Goal: Task Accomplishment & Management: Manage account settings

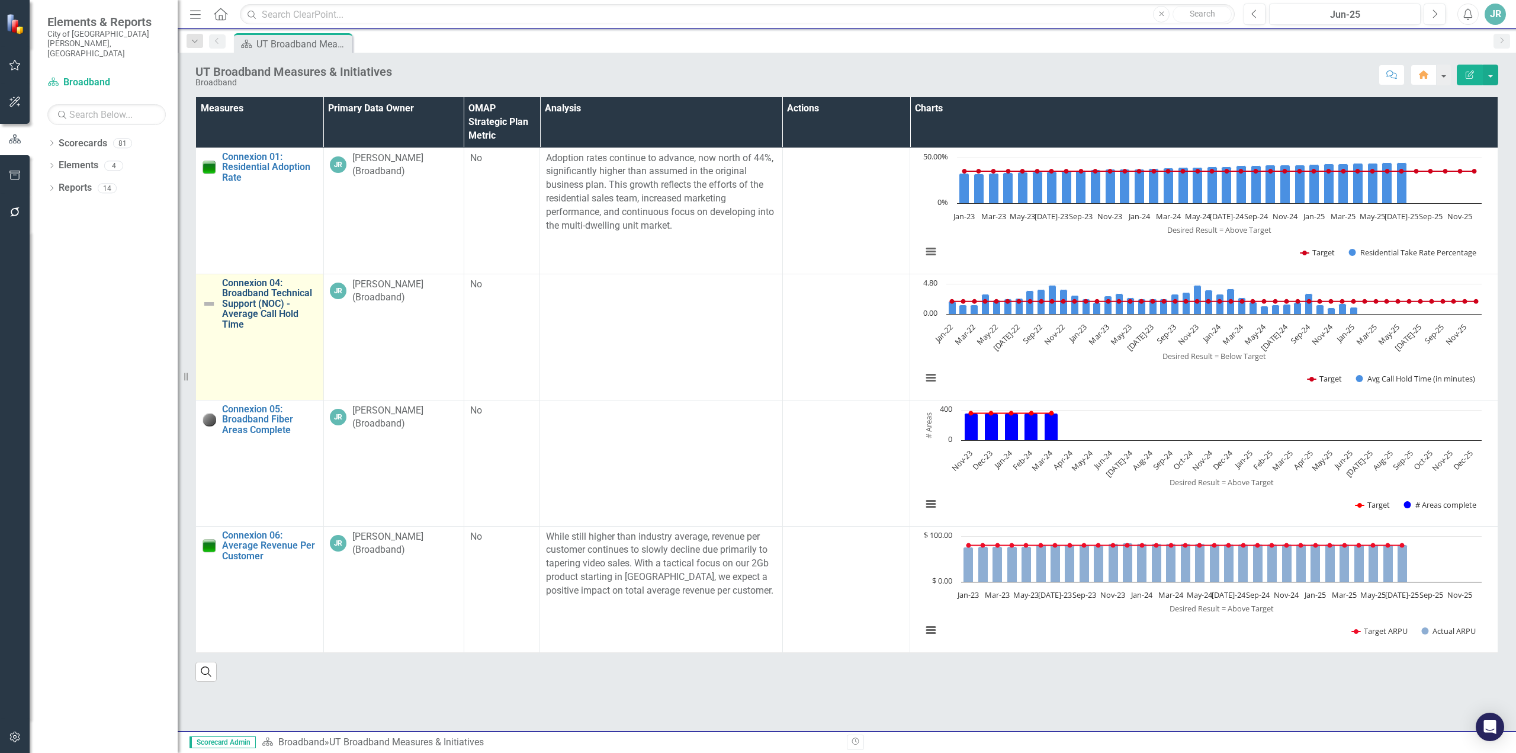
click at [256, 307] on link "Connexion 04: Broadband Technical Support (NOC) - Average Call Hold Time" at bounding box center [269, 304] width 95 height 52
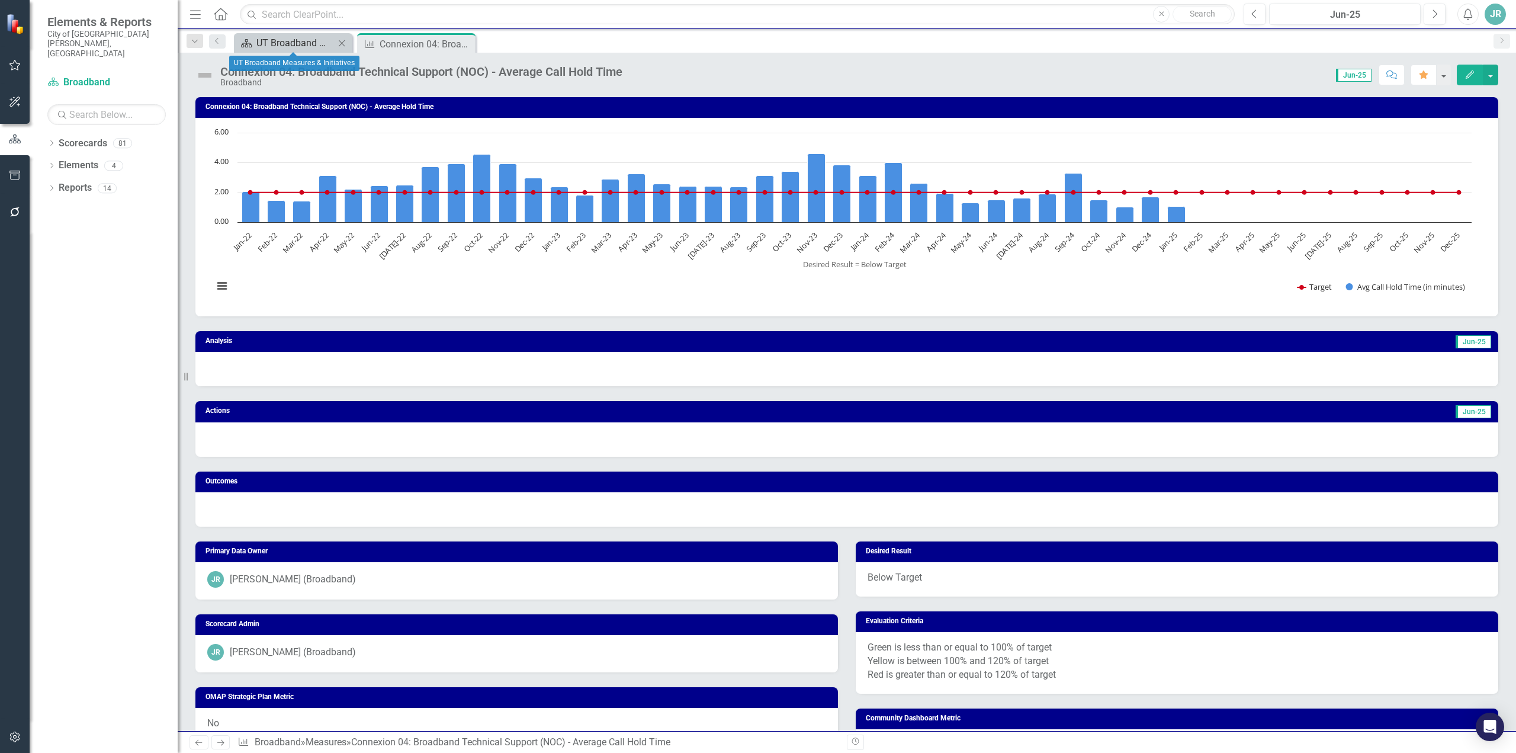
click at [304, 47] on div "UT Broadband Measures & Initiatives" at bounding box center [295, 43] width 78 height 15
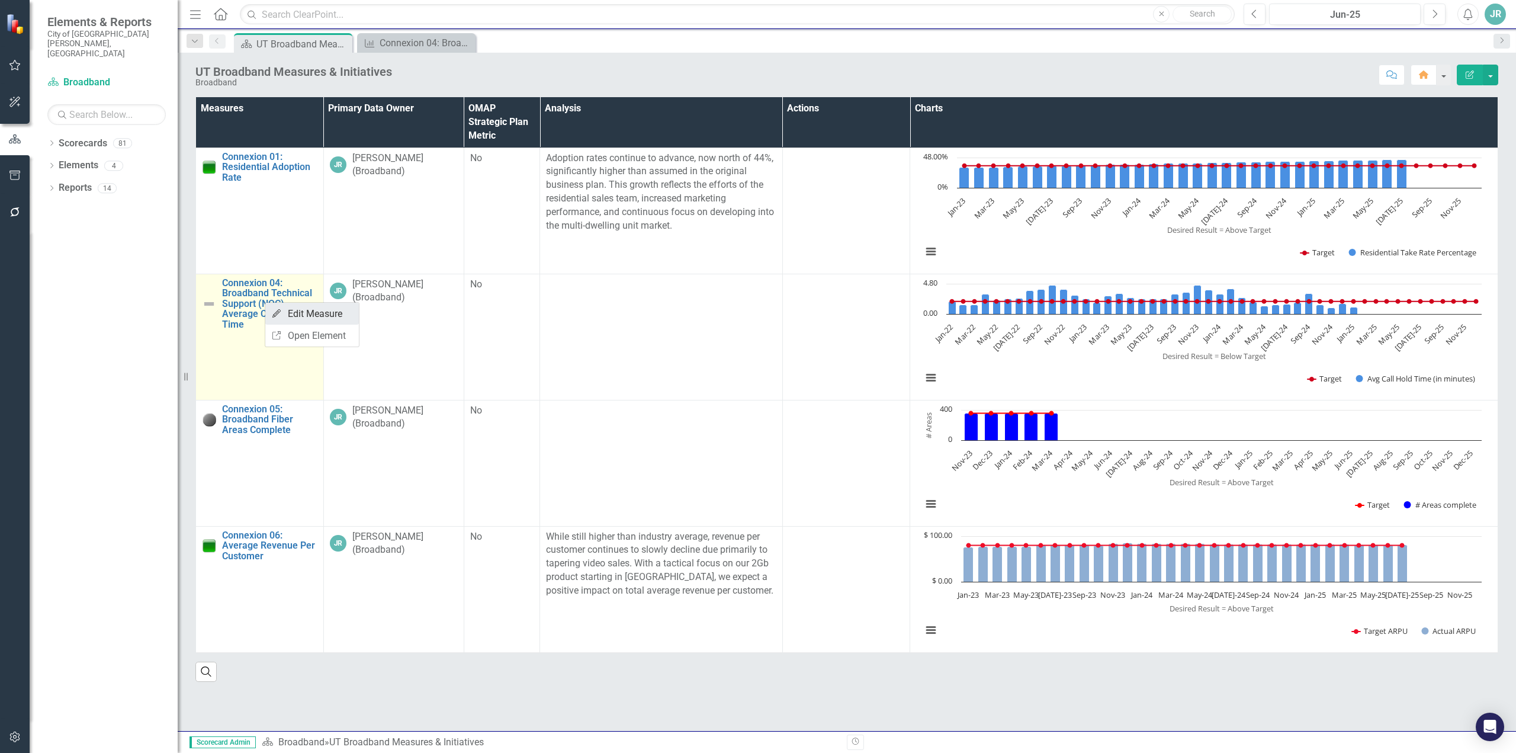
click at [300, 319] on link "Edit Edit Measure" at bounding box center [312, 314] width 94 height 22
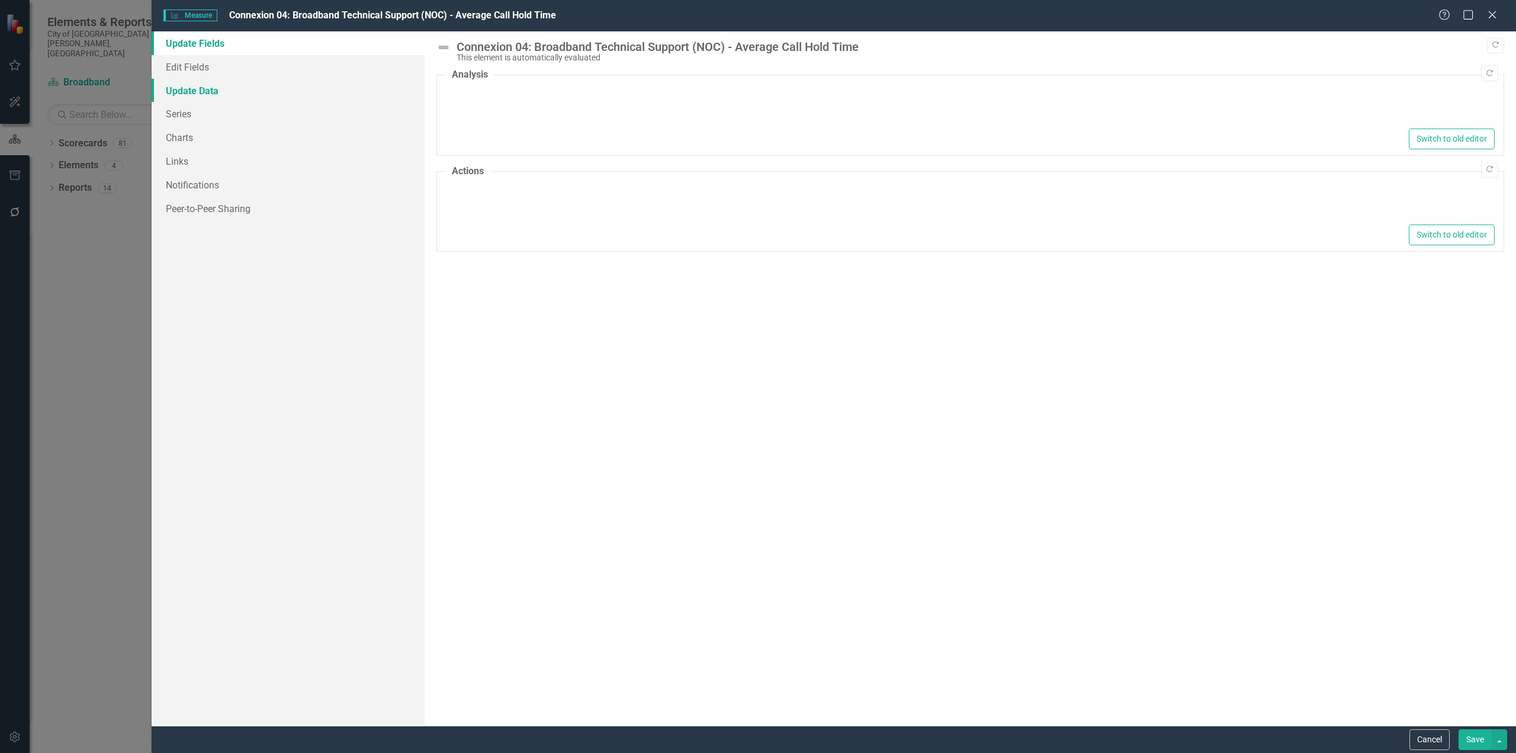
click at [182, 94] on link "Update Data" at bounding box center [288, 91] width 273 height 24
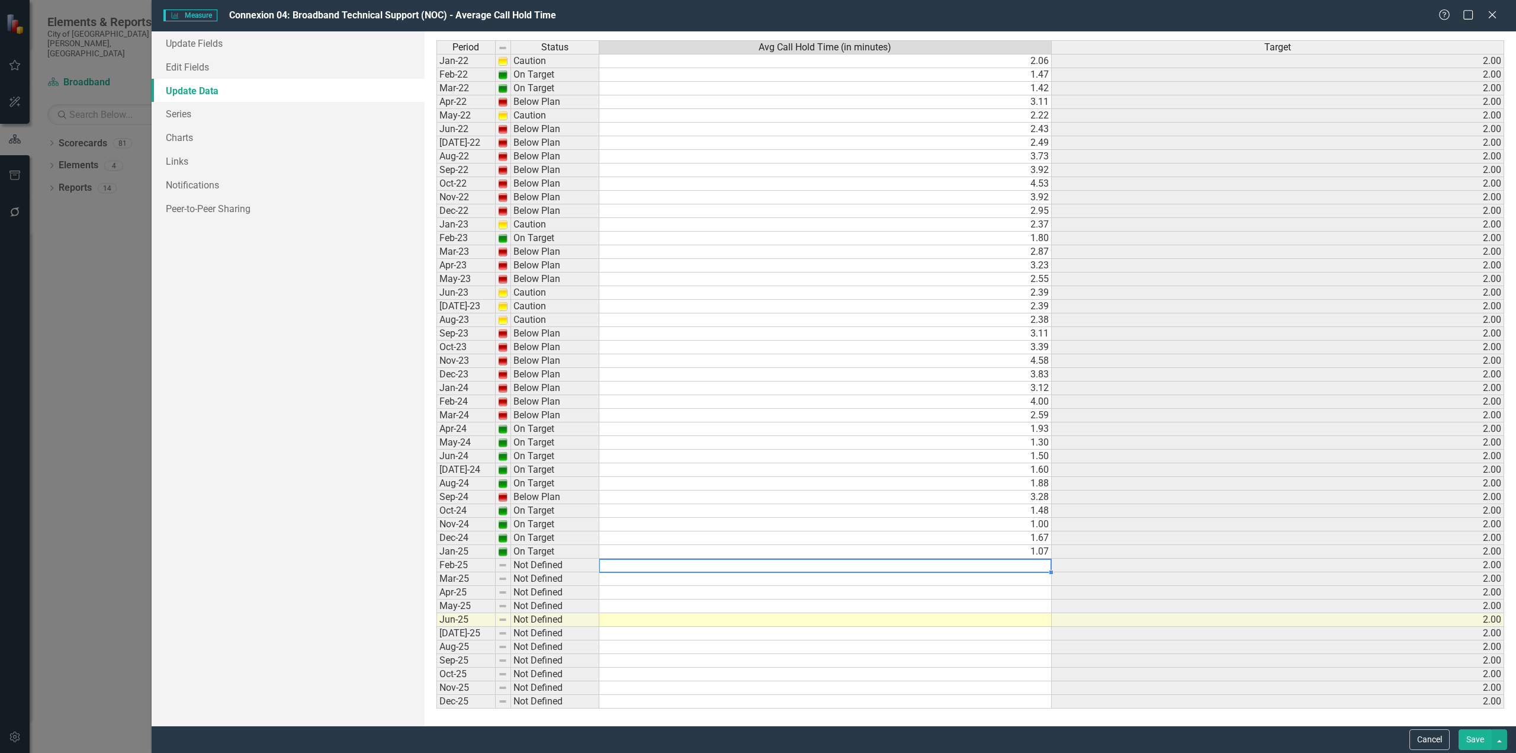
click at [1025, 567] on td at bounding box center [825, 566] width 453 height 14
type textarea "1.38"
type textarea "1.23"
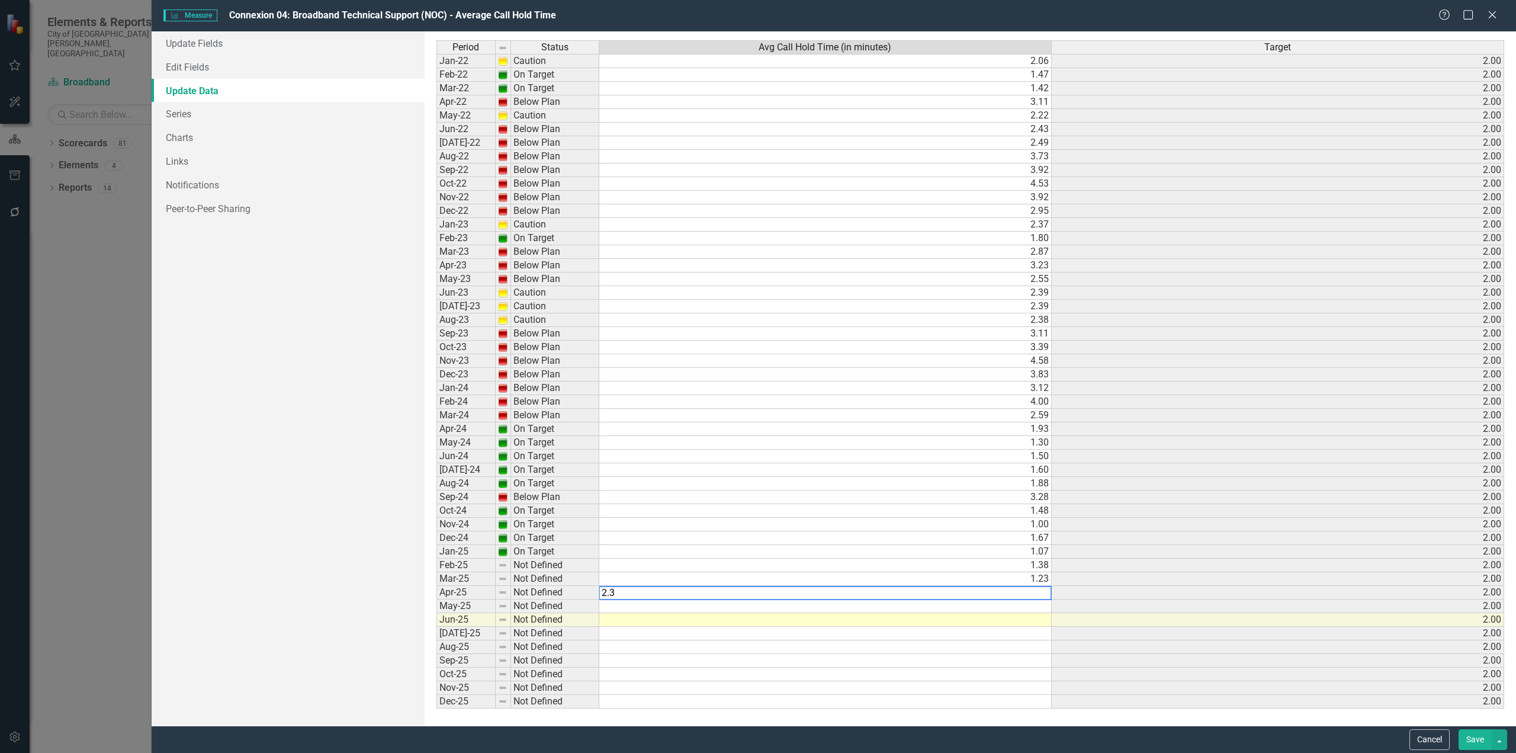
type textarea "2.35"
type textarea "1.52"
type textarea "2.23"
type textarea "3.28"
click at [1474, 746] on button "Save" at bounding box center [1475, 739] width 33 height 21
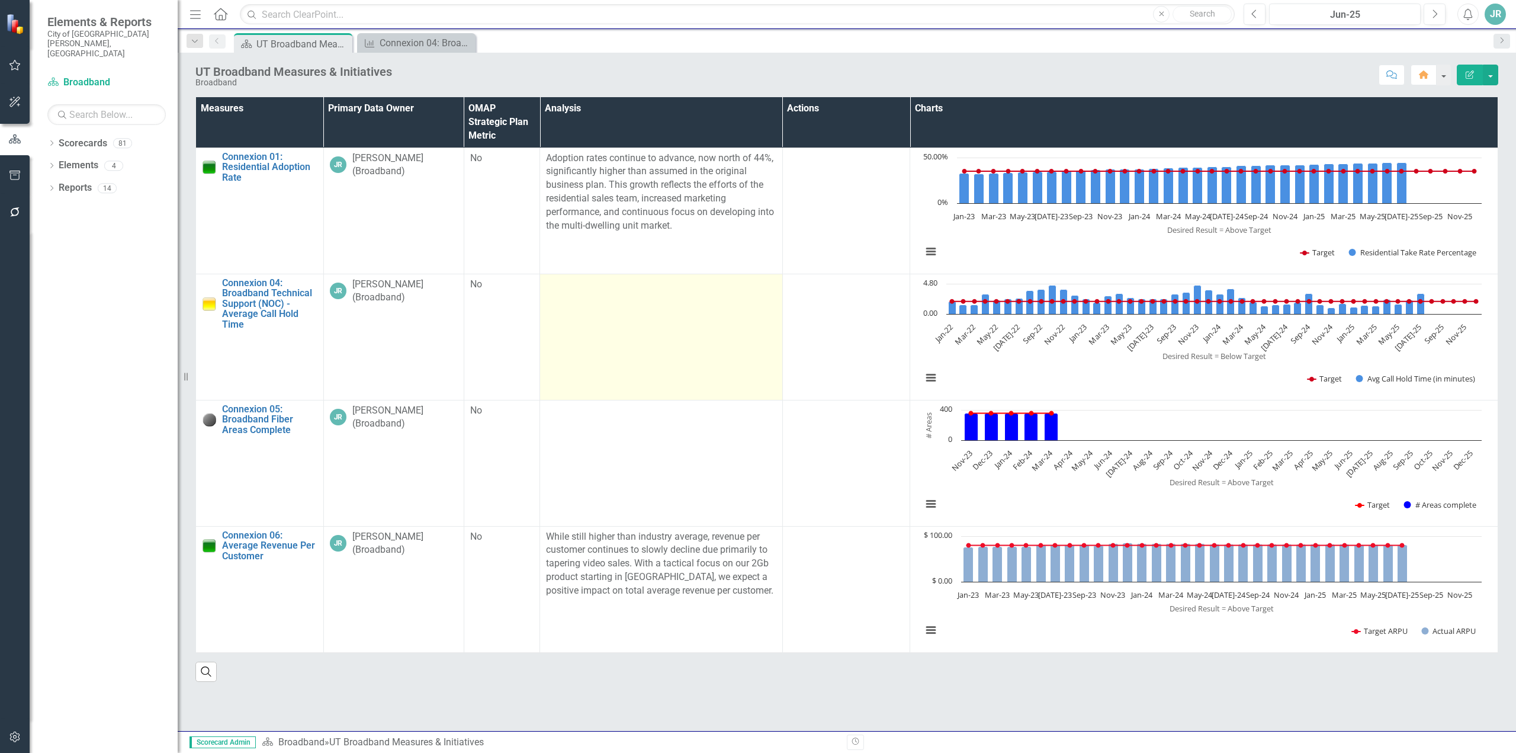
click at [653, 318] on td at bounding box center [661, 337] width 243 height 126
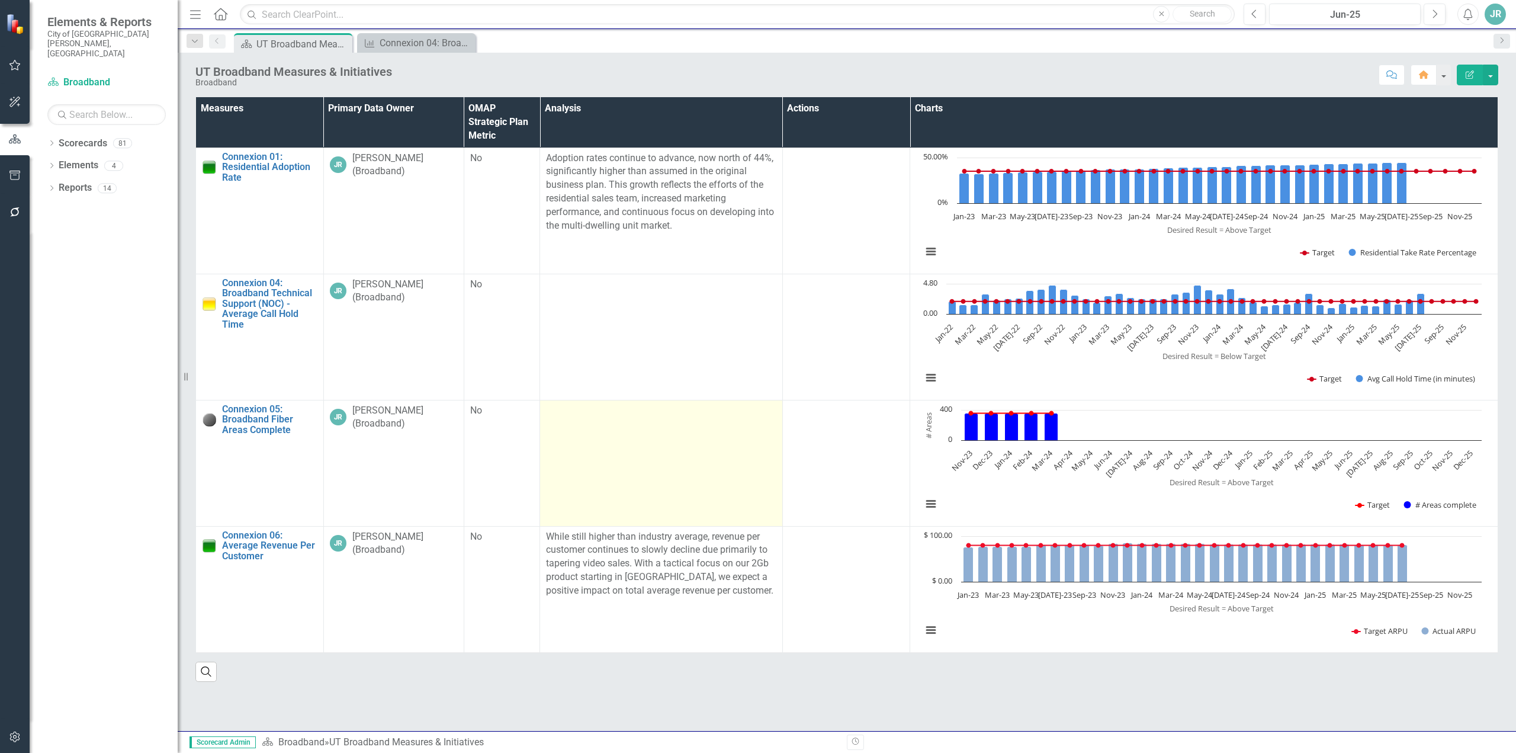
click at [594, 431] on td at bounding box center [661, 463] width 243 height 126
click at [593, 431] on td at bounding box center [661, 463] width 243 height 126
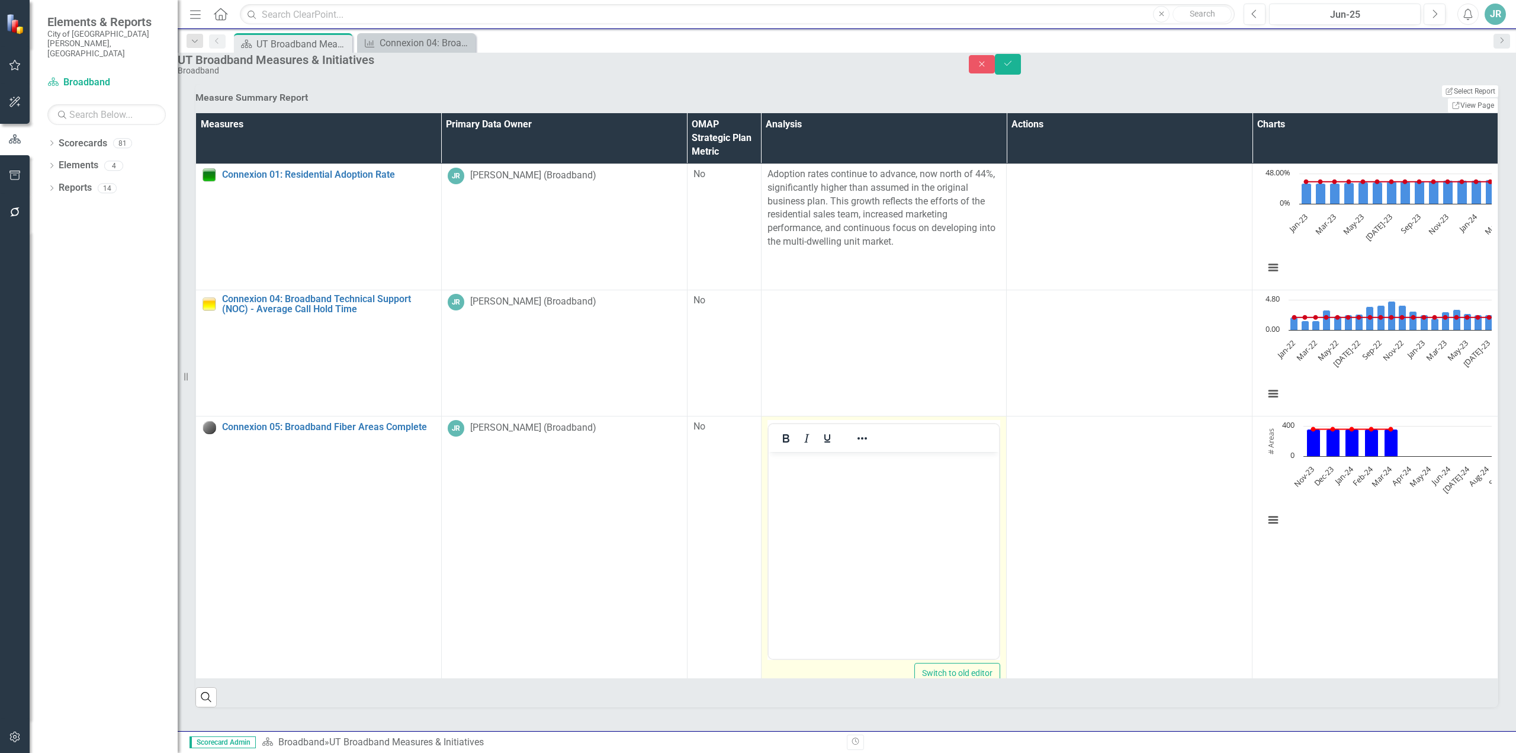
click at [822, 465] on p "Rich Text Area. Press ALT-0 for help." at bounding box center [883, 461] width 225 height 14
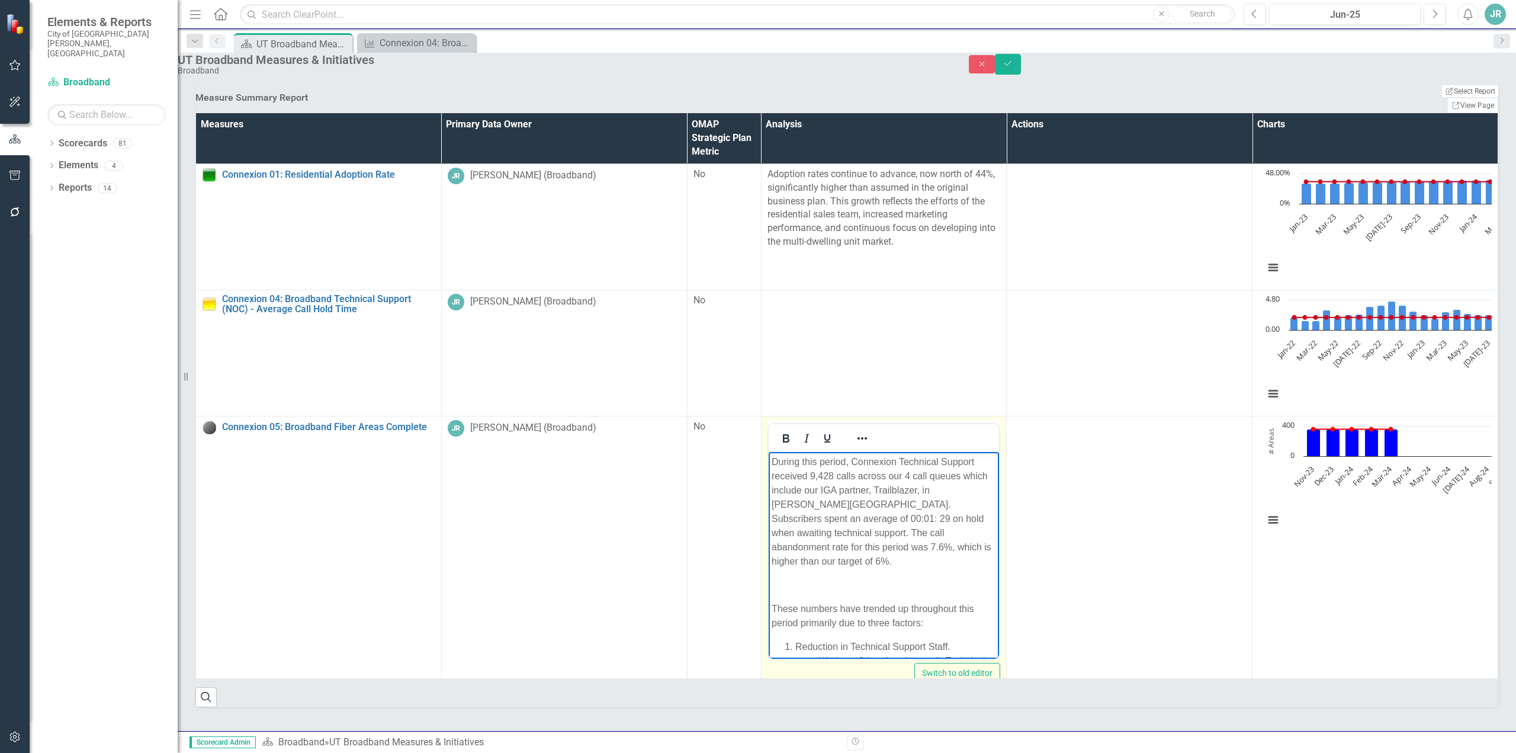
scroll to position [78, 0]
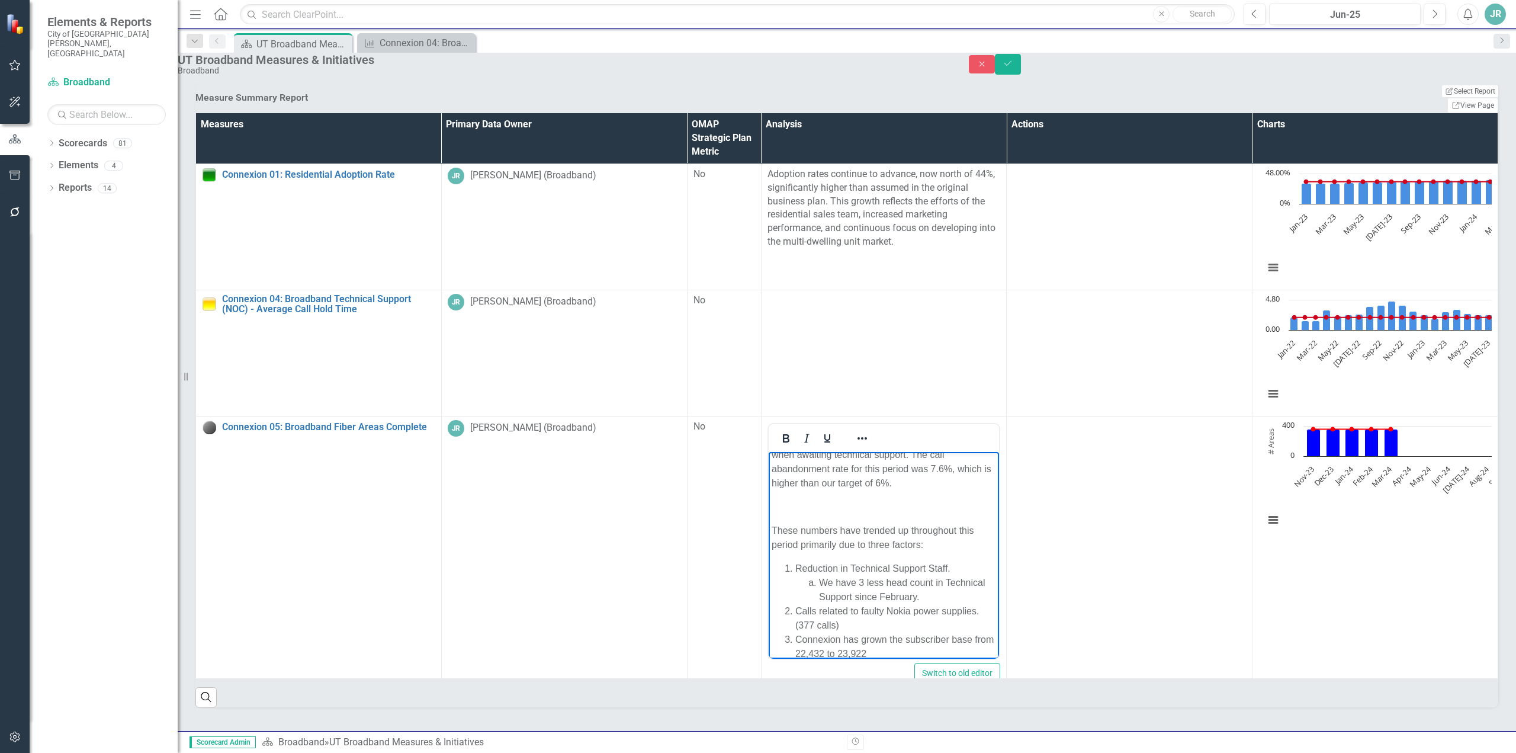
click at [922, 638] on li "Connexion has grown the subscriber base from 22,432 to 23,922" at bounding box center [895, 646] width 201 height 28
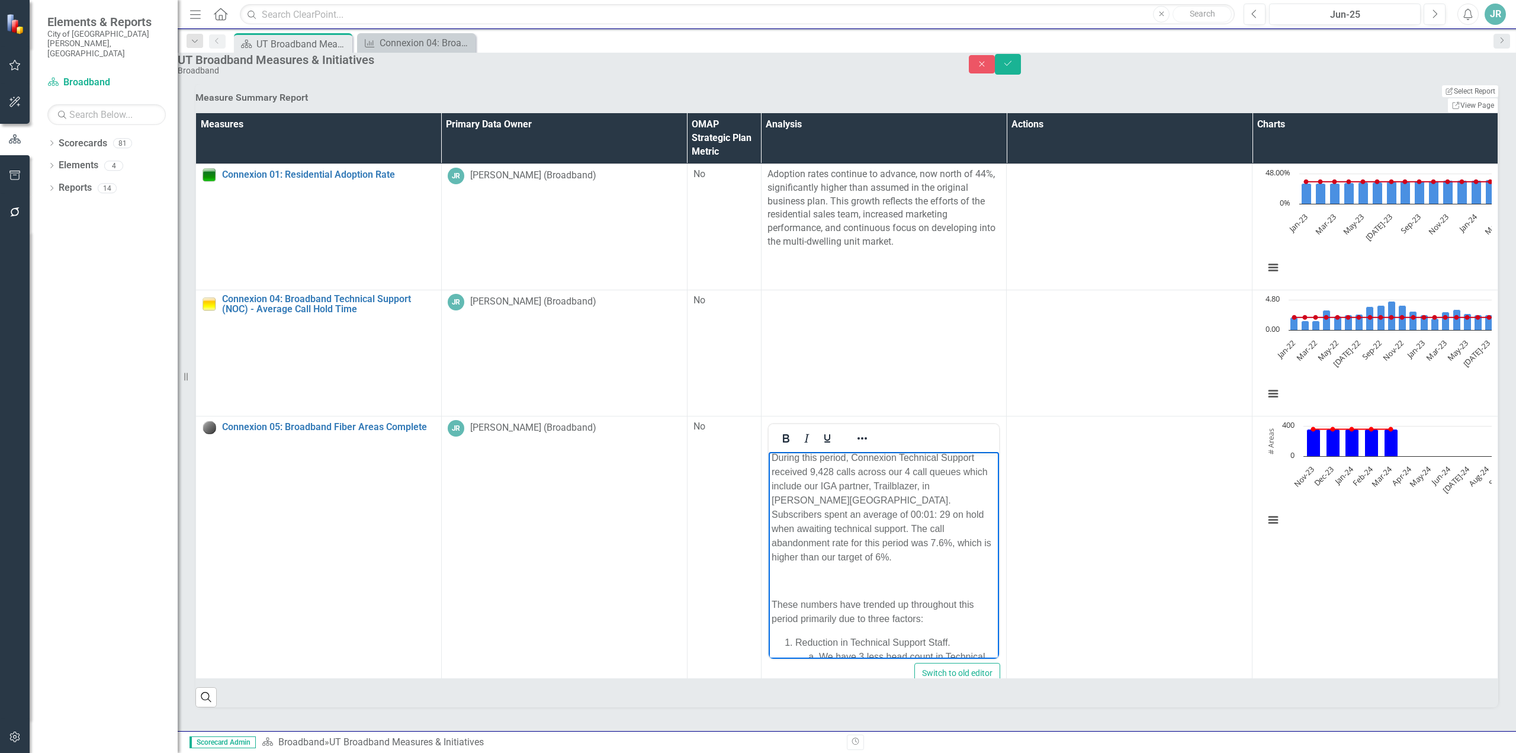
scroll to position [0, 0]
click at [838, 502] on p "During this period, Connexion Technical Support received 9,428 calls across our…" at bounding box center [883, 511] width 225 height 114
click at [810, 582] on p "Rich Text Area. Press ALT-0 for help." at bounding box center [883, 585] width 225 height 14
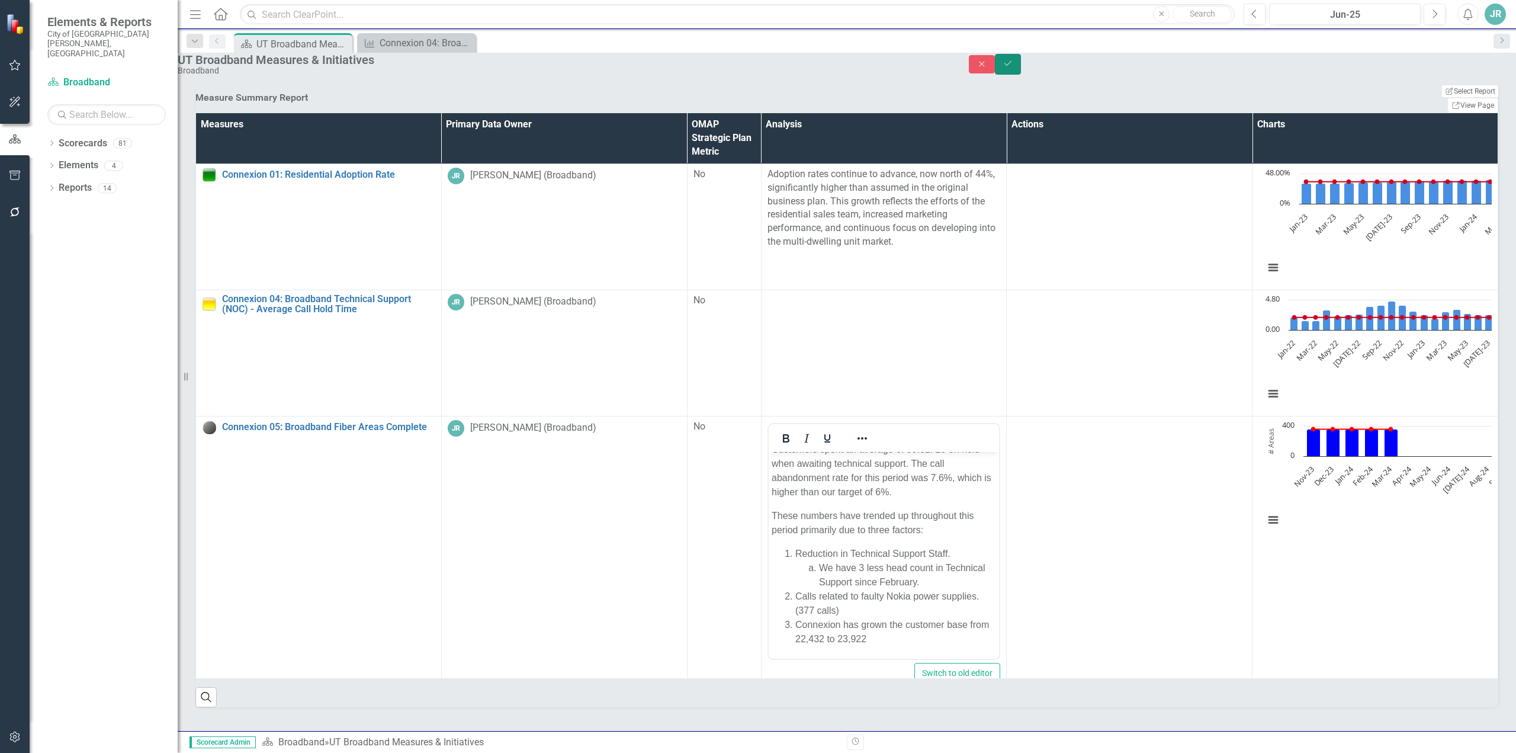
click at [1013, 68] on icon "Save" at bounding box center [1008, 63] width 11 height 8
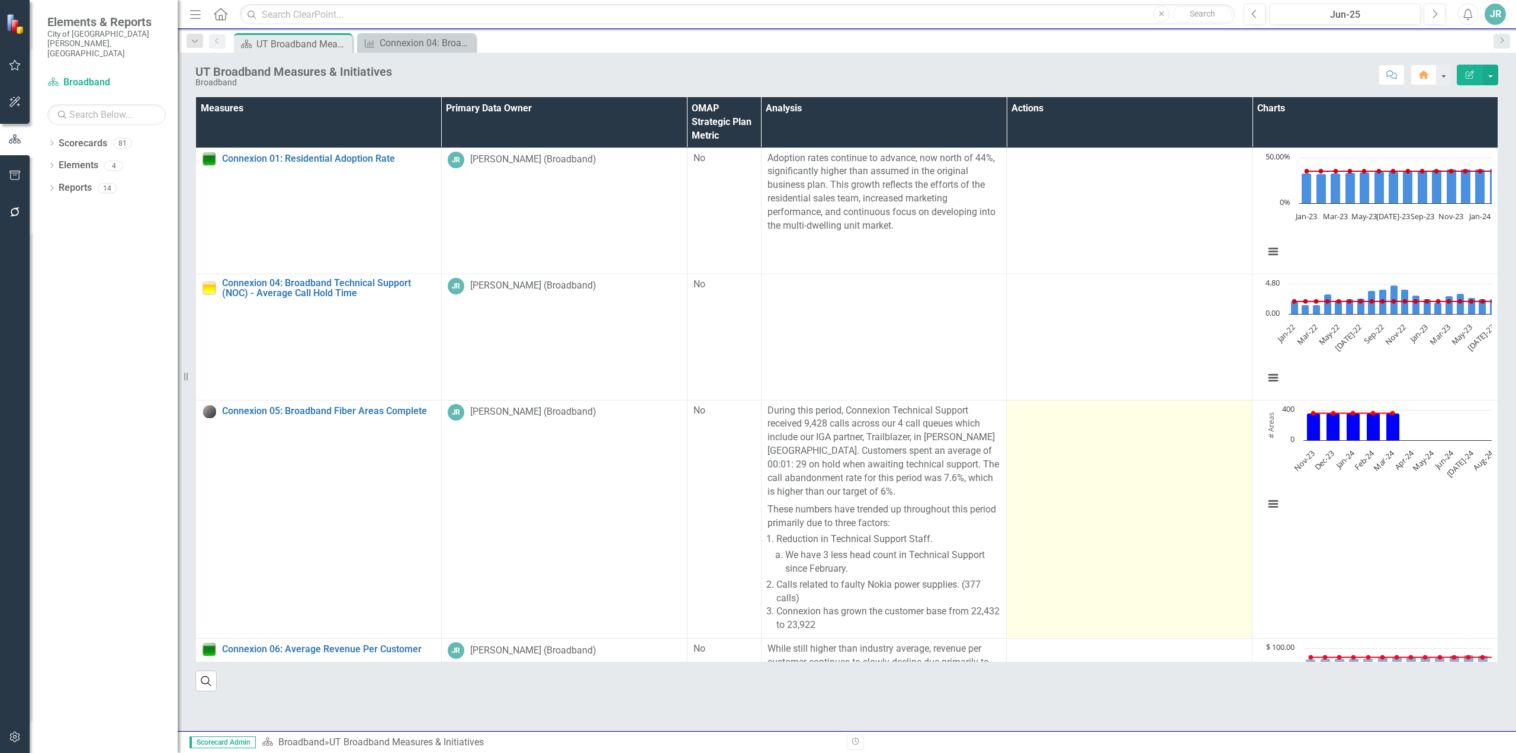
click at [1007, 442] on td at bounding box center [1130, 519] width 246 height 239
click at [1007, 454] on td at bounding box center [1130, 519] width 246 height 239
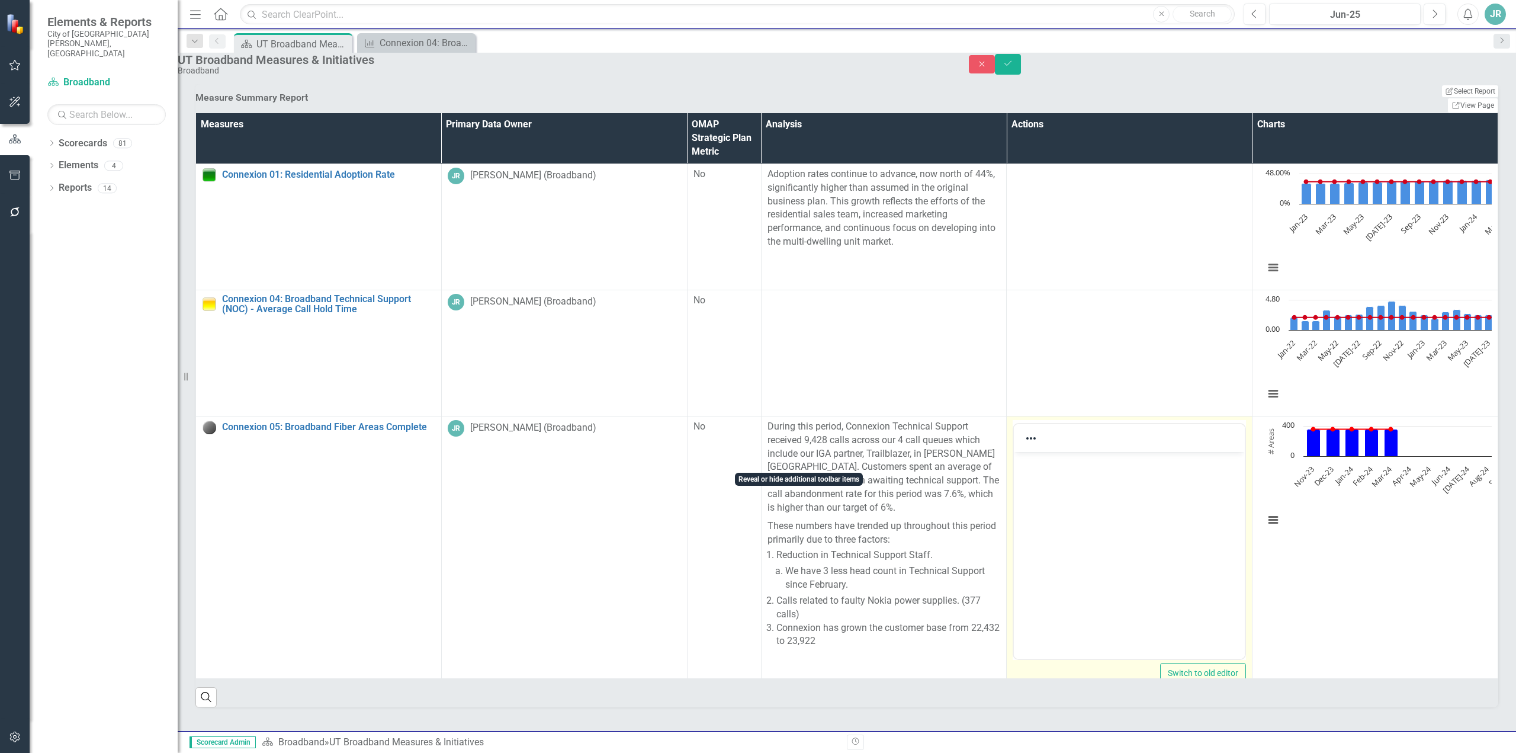
scroll to position [145, 0]
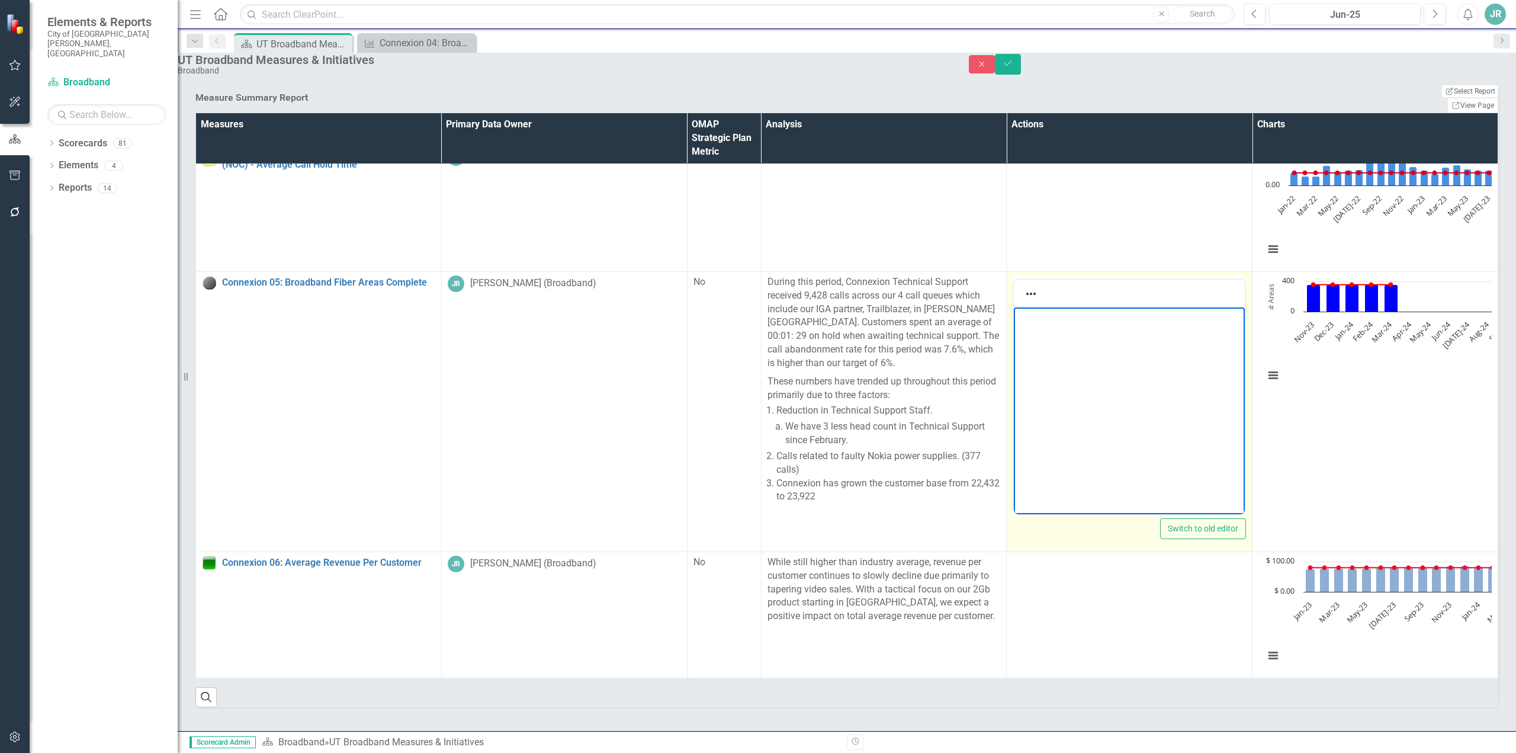
click at [1035, 431] on body "Rich Text Area. Press ALT-0 for help." at bounding box center [1129, 396] width 231 height 178
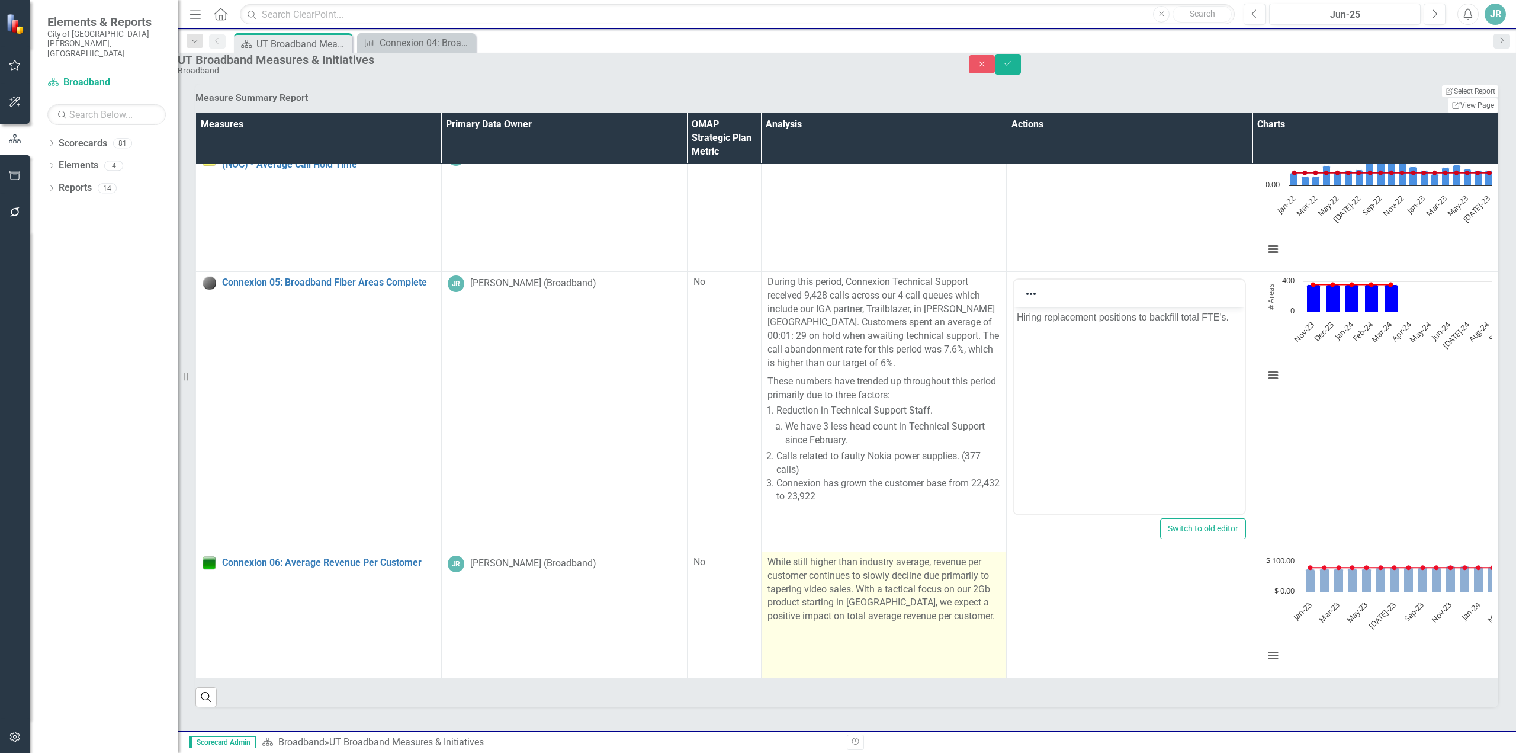
click at [768, 612] on p "While still higher than industry average, revenue per customer continues to slo…" at bounding box center [884, 590] width 233 height 68
click at [768, 614] on p "While still higher than industry average, revenue per customer continues to slo…" at bounding box center [884, 590] width 233 height 68
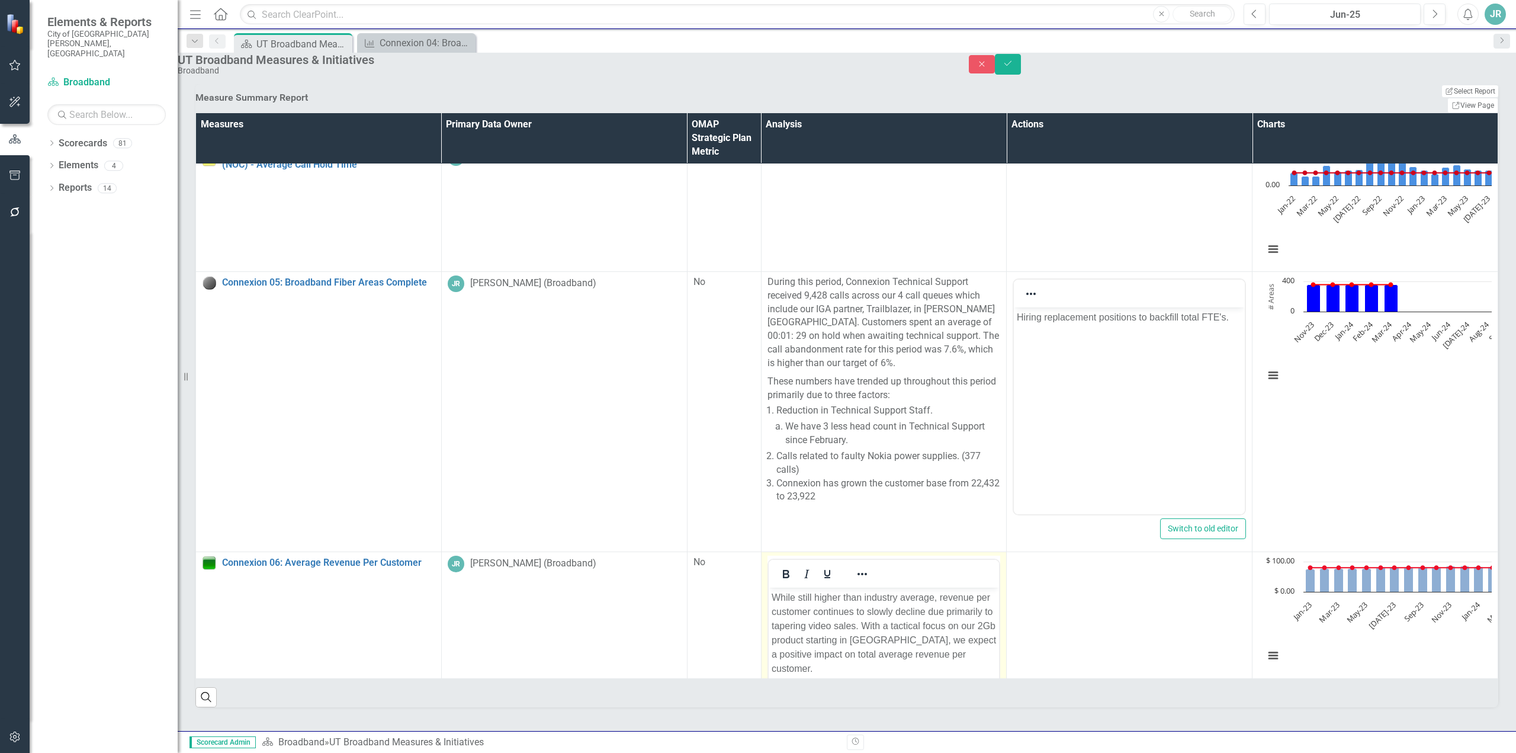
scroll to position [0, 0]
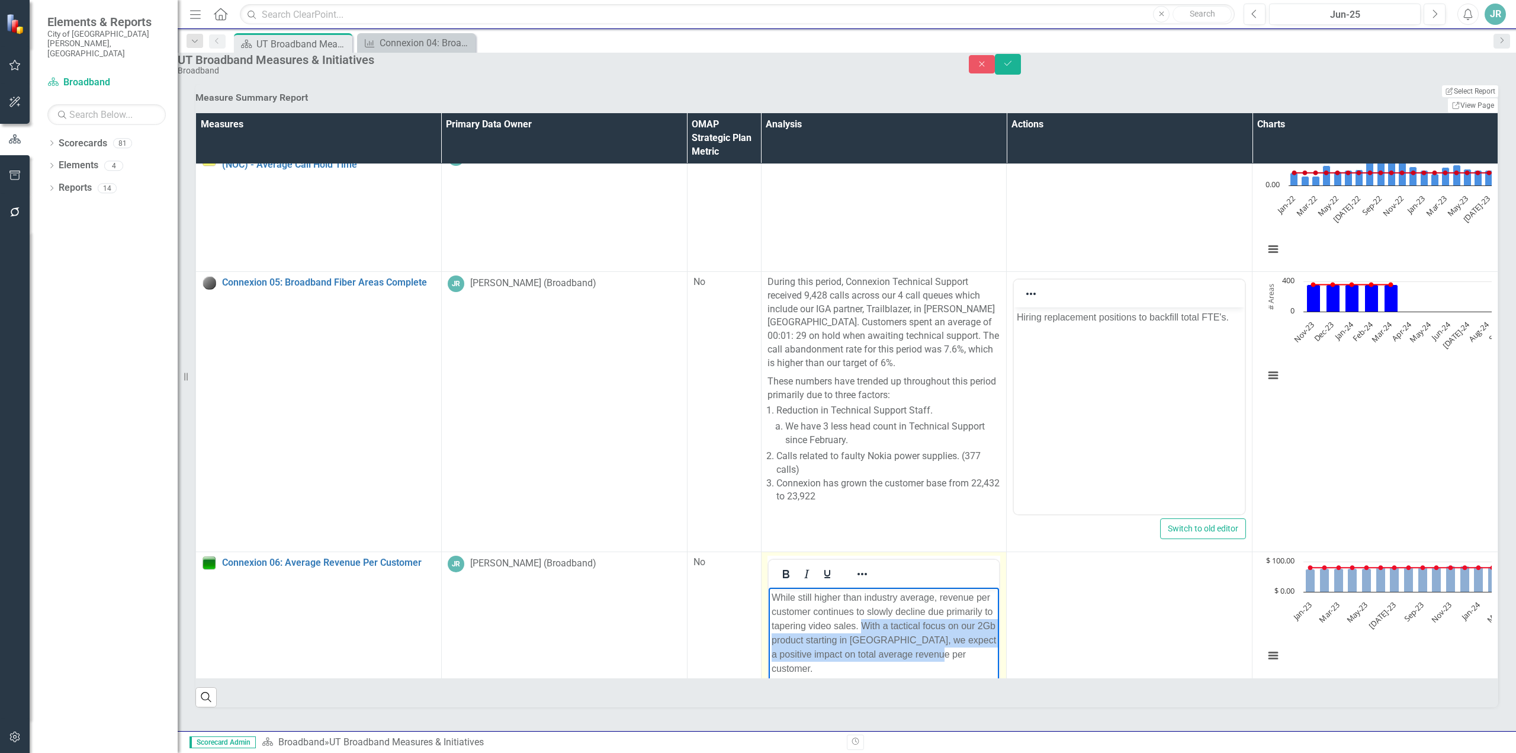
drag, startPoint x: 913, startPoint y: 626, endPoint x: 855, endPoint y: 664, distance: 69.2
click at [855, 664] on p "While still higher than industry average, revenue per customer continues to slo…" at bounding box center [883, 632] width 225 height 85
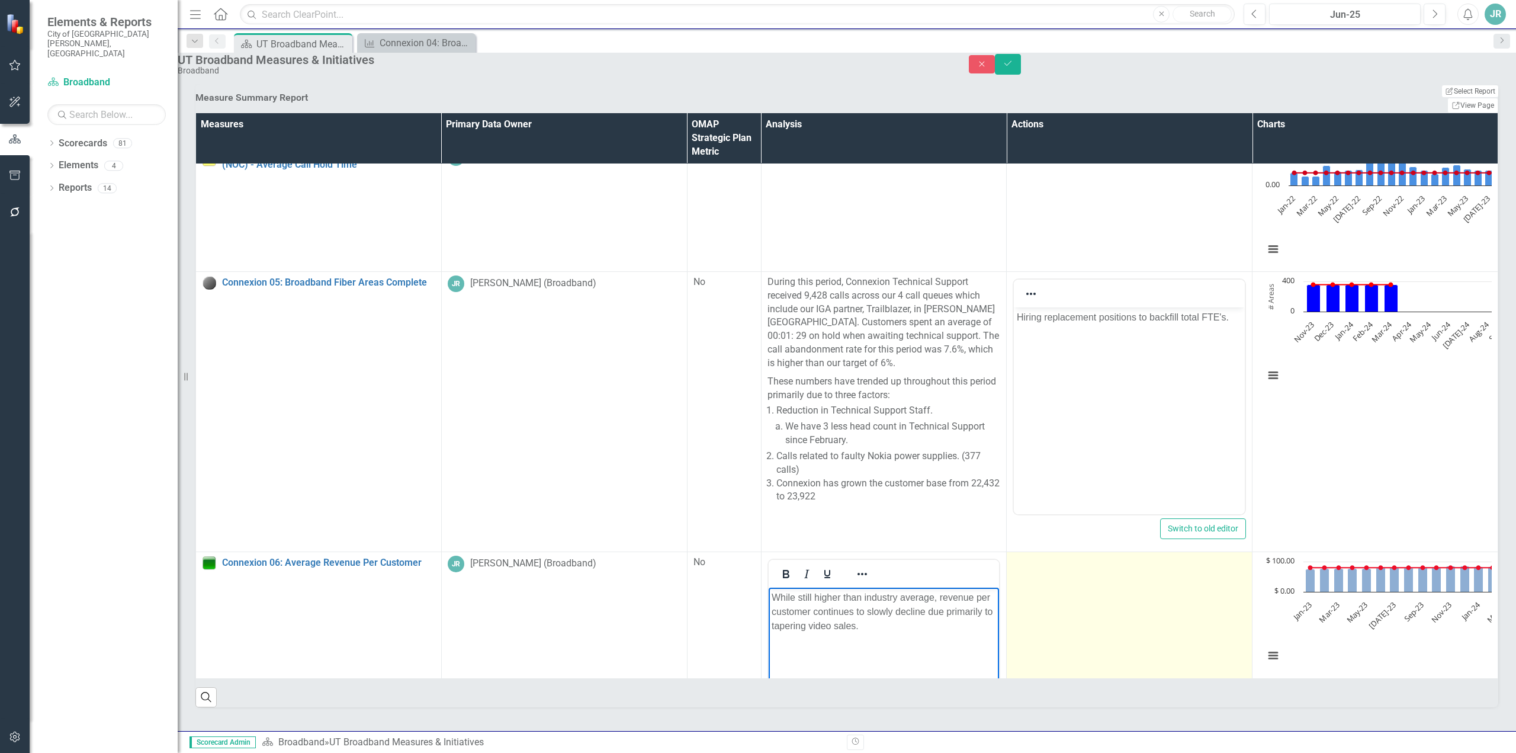
click at [1007, 635] on td at bounding box center [1130, 691] width 246 height 280
click at [1007, 628] on td at bounding box center [1130, 691] width 246 height 280
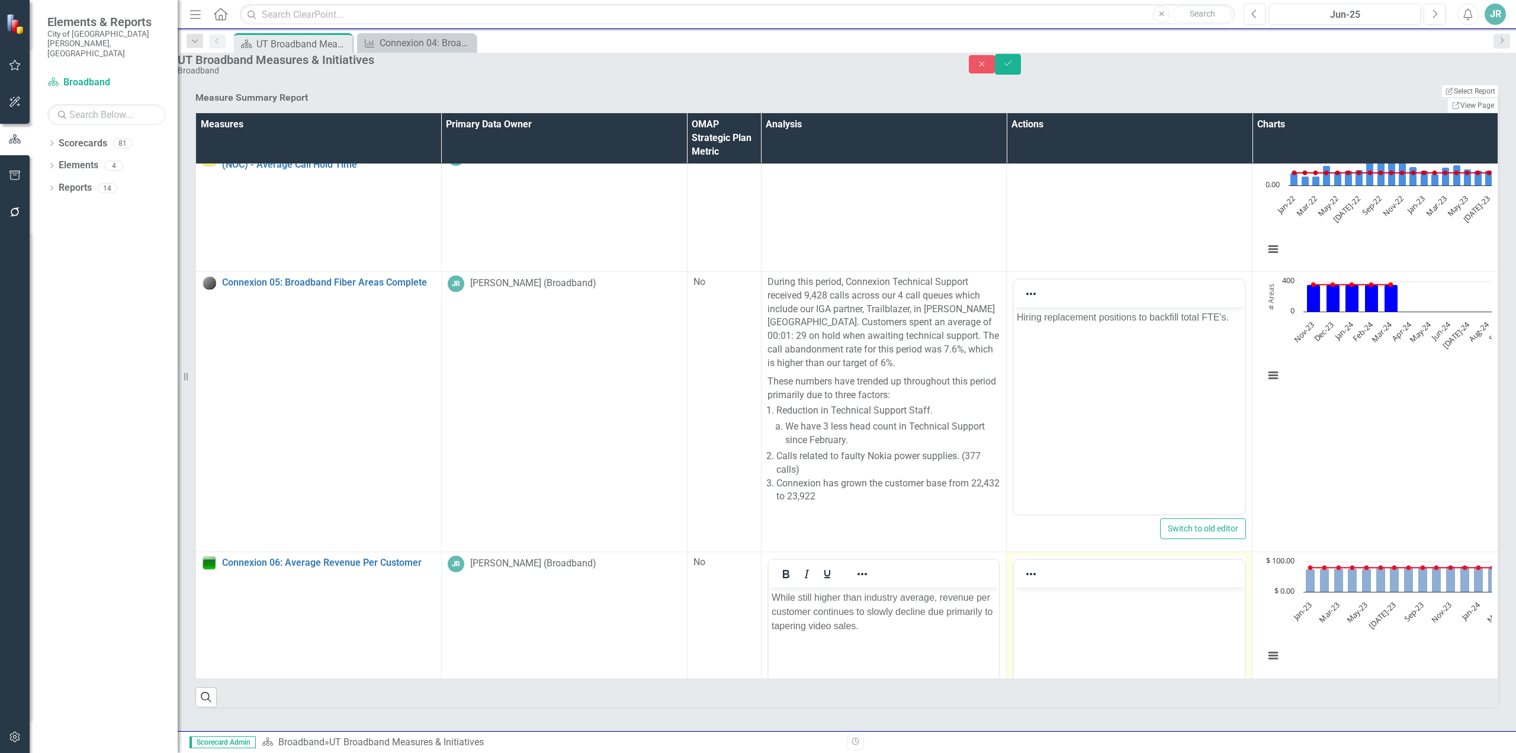
click at [1027, 605] on body "Rich Text Area. Press ALT-0 for help." at bounding box center [1129, 676] width 231 height 178
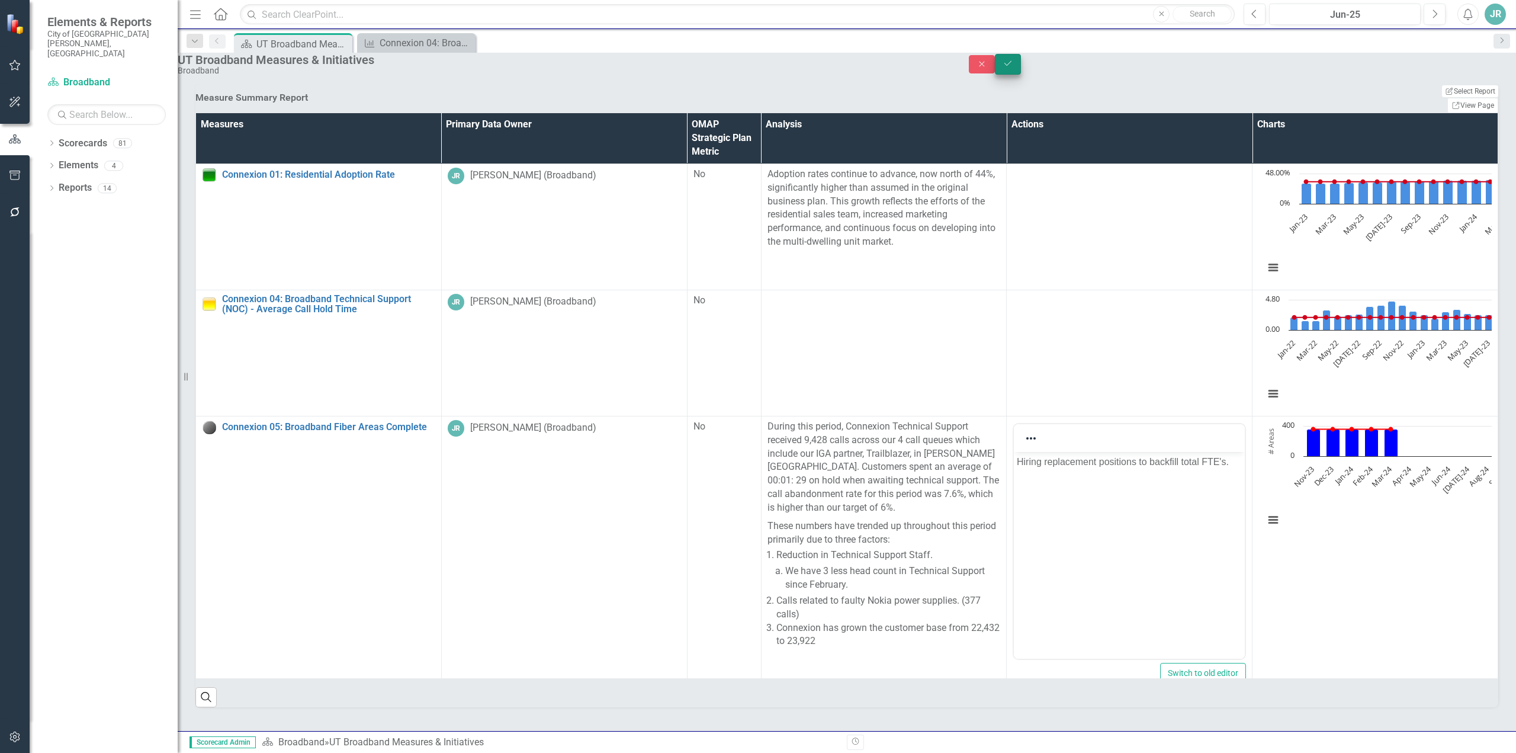
click at [1013, 68] on icon "Save" at bounding box center [1008, 63] width 11 height 8
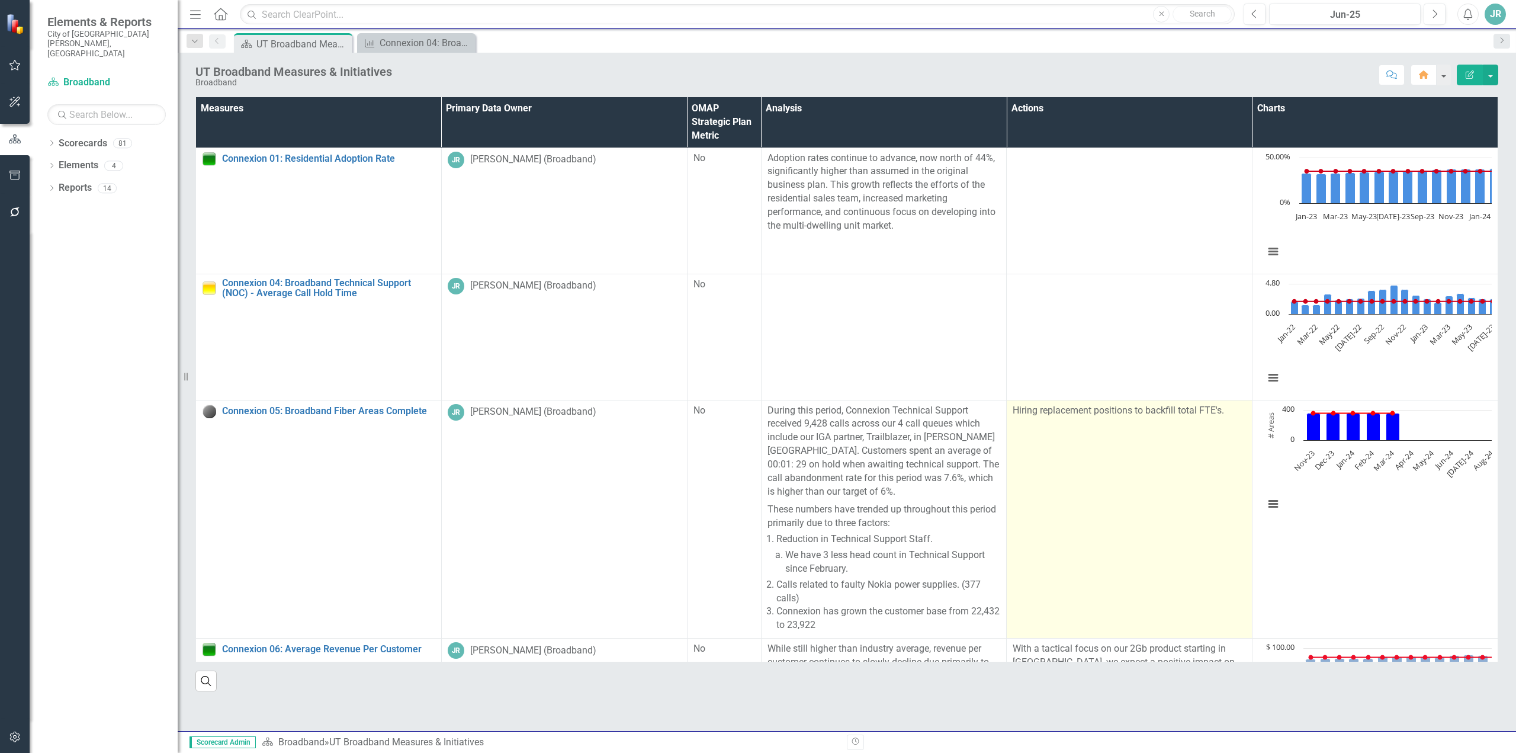
click at [1013, 418] on p "Hiring replacement positions to backfill total FTE's." at bounding box center [1129, 411] width 233 height 14
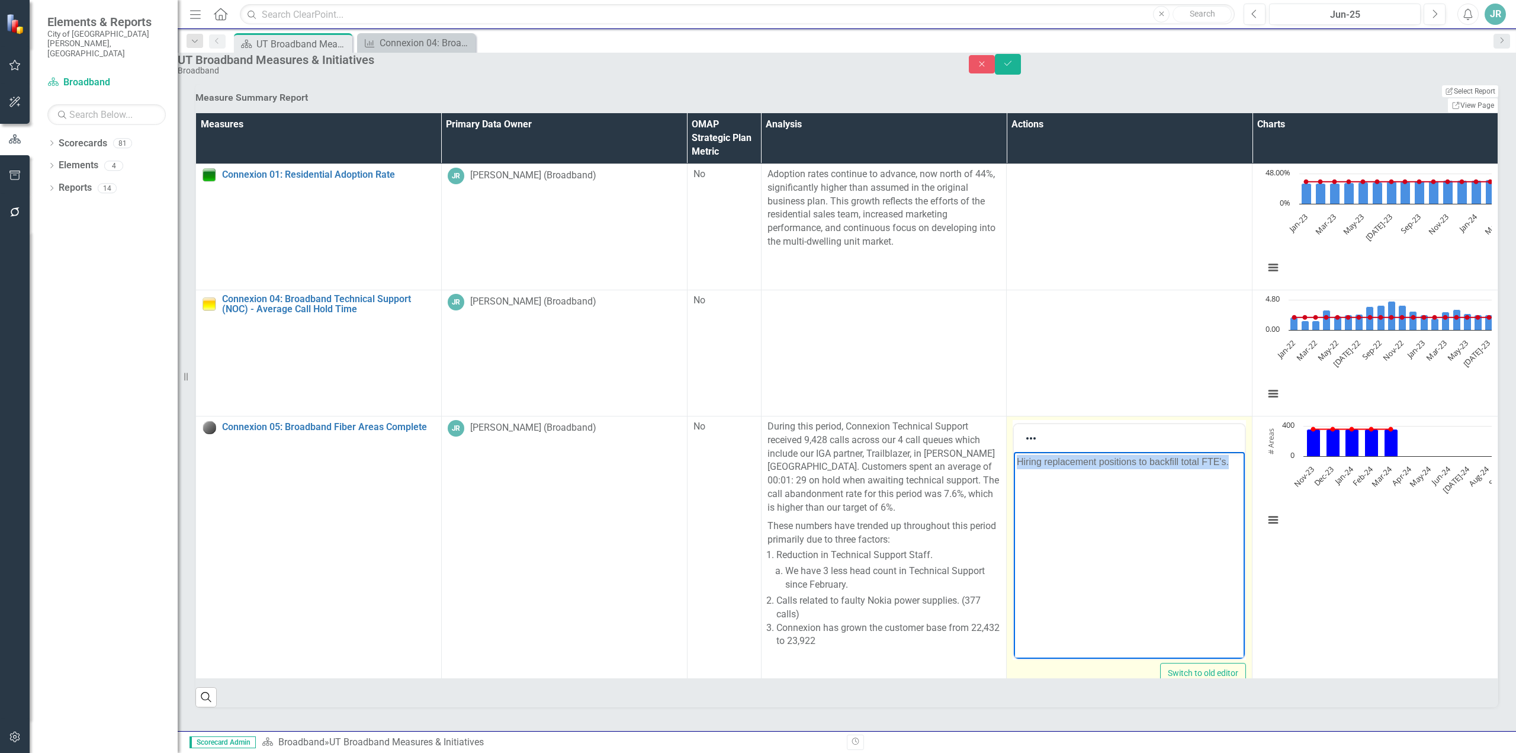
drag, startPoint x: 1056, startPoint y: 491, endPoint x: 984, endPoint y: 455, distance: 80.8
click at [1014, 455] on html "Hiring replacement positions to backfill total FTE's." at bounding box center [1129, 540] width 231 height 178
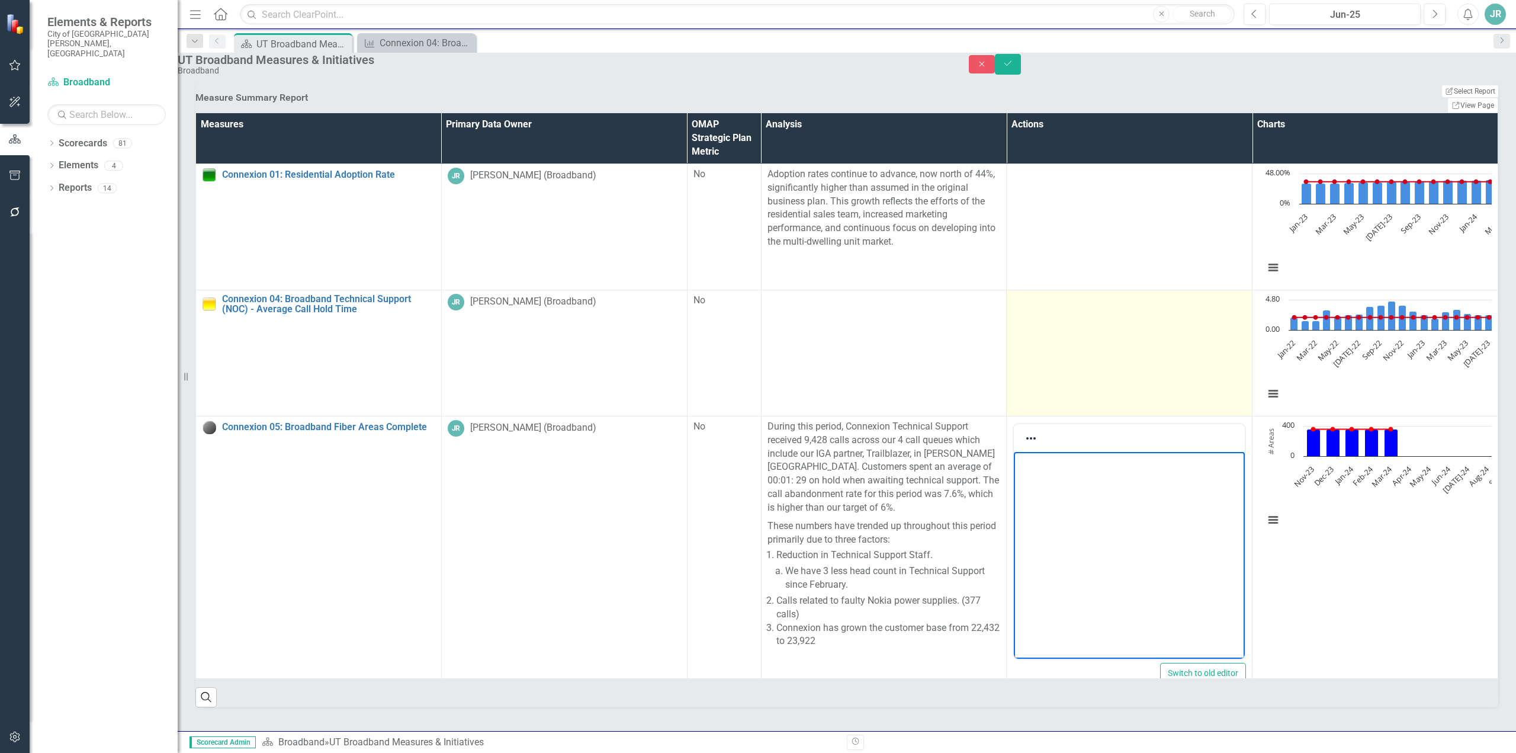
click at [1007, 352] on td at bounding box center [1130, 353] width 246 height 126
click at [1007, 357] on td at bounding box center [1130, 353] width 246 height 126
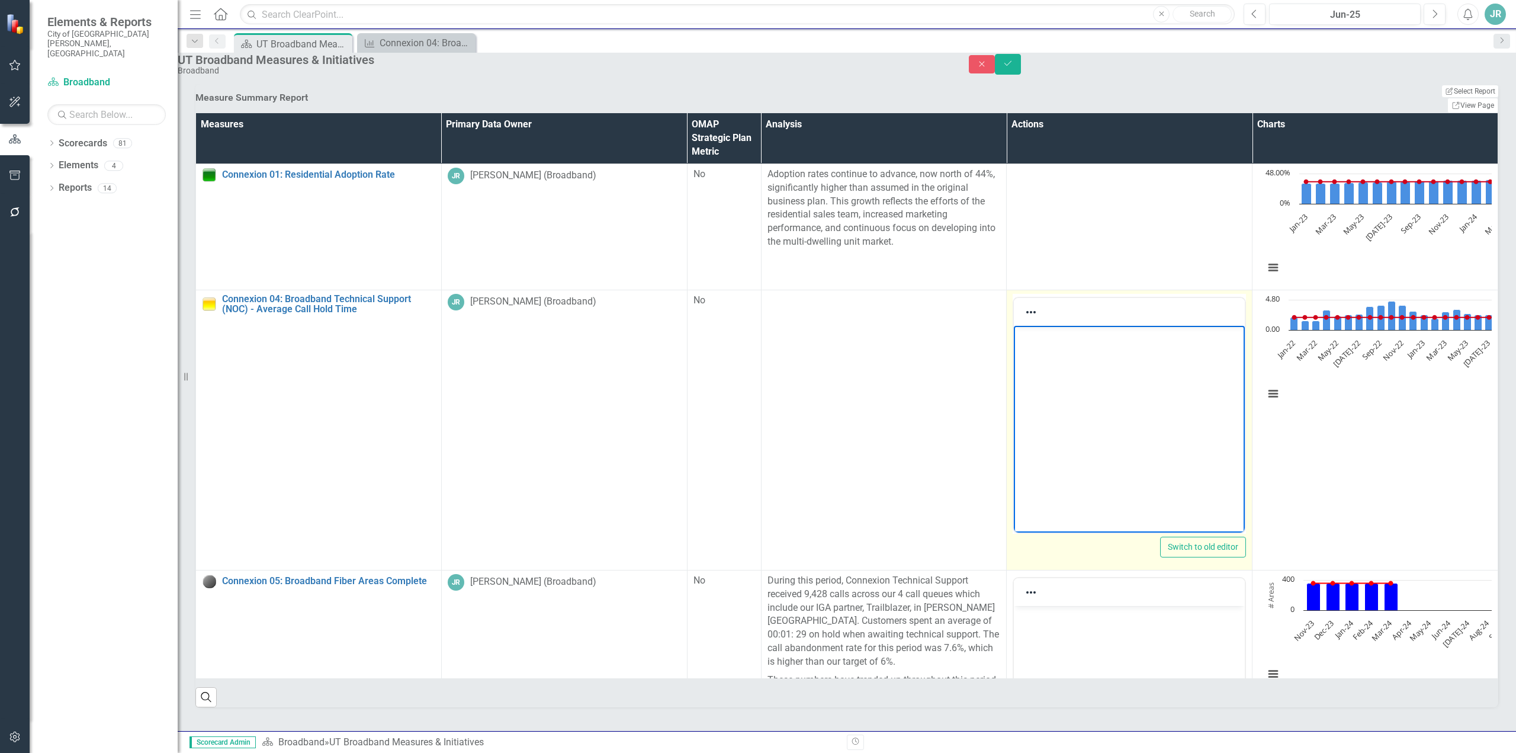
click at [1056, 387] on body "Rich Text Area. Press ALT-0 for help." at bounding box center [1129, 414] width 231 height 178
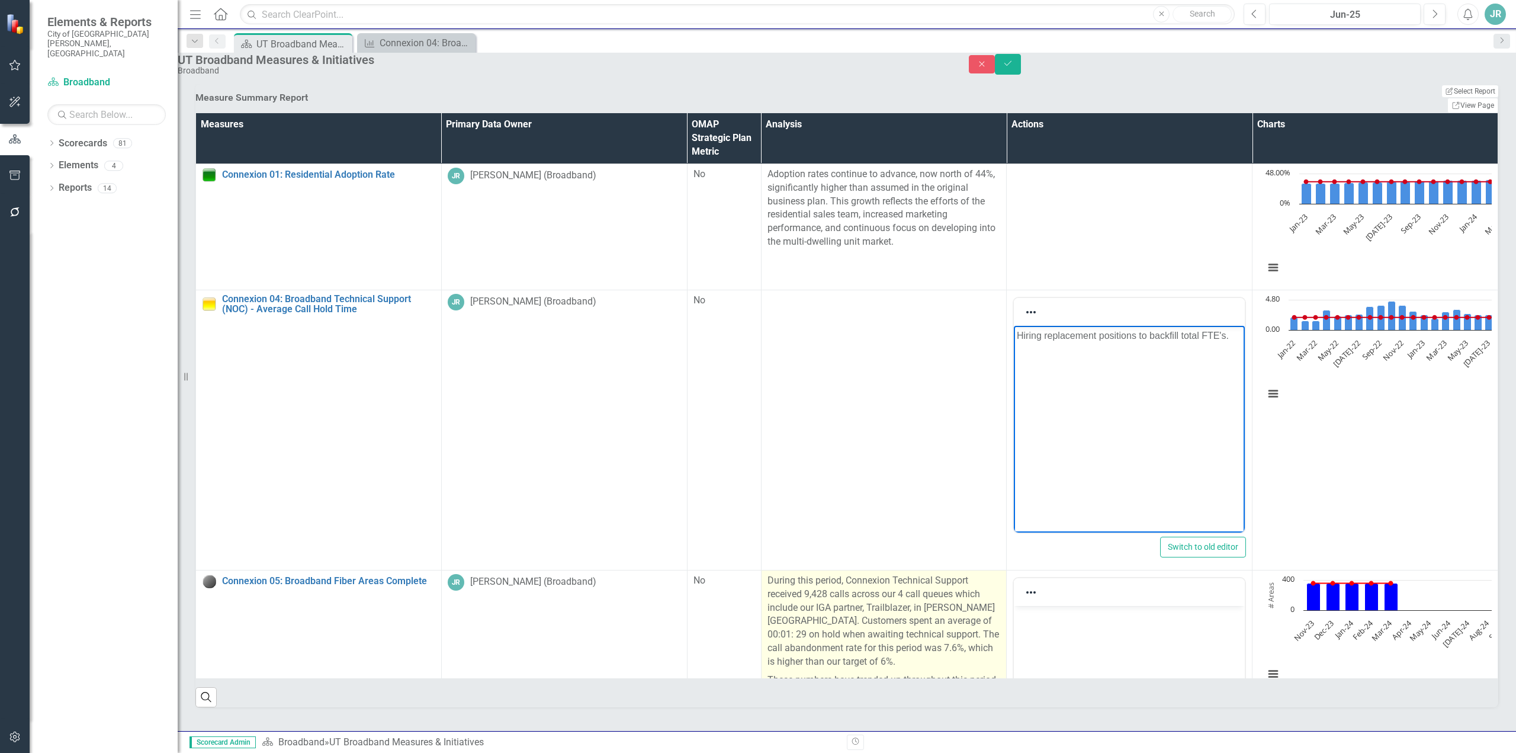
click at [768, 626] on p "During this period, Connexion Technical Support received 9,428 calls across our…" at bounding box center [884, 622] width 233 height 97
click at [768, 634] on p "During this period, Connexion Technical Support received 9,428 calls across our…" at bounding box center [884, 622] width 233 height 97
click at [768, 633] on p "During this period, Connexion Technical Support received 9,428 calls across our…" at bounding box center [884, 622] width 233 height 97
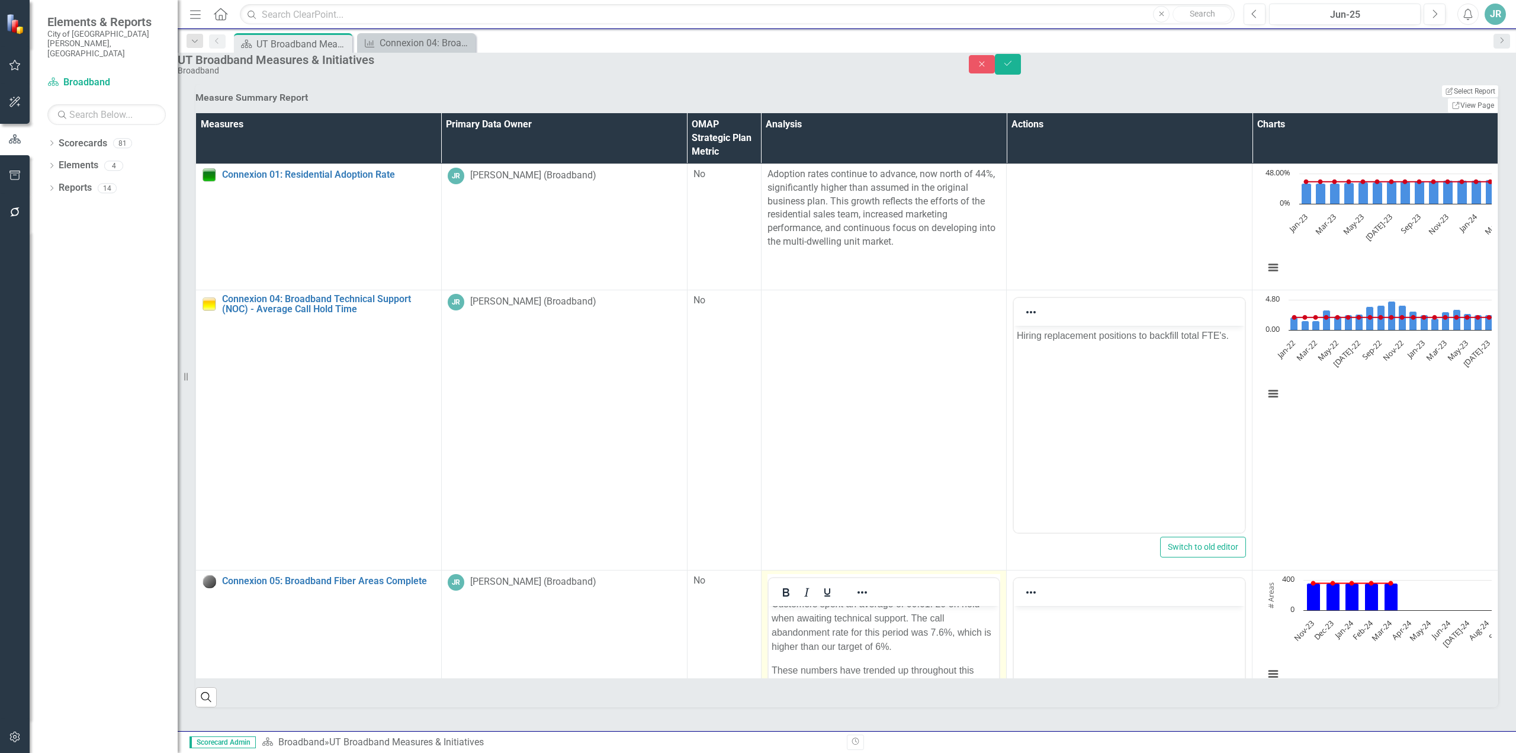
scroll to position [69, 0]
click at [855, 629] on p "During this period, Connexion Technical Support received 9,428 calls across our…" at bounding box center [883, 596] width 225 height 114
click at [854, 629] on p "During this period, Connexion Technical Support received 9,428 calls across our…" at bounding box center [883, 596] width 225 height 114
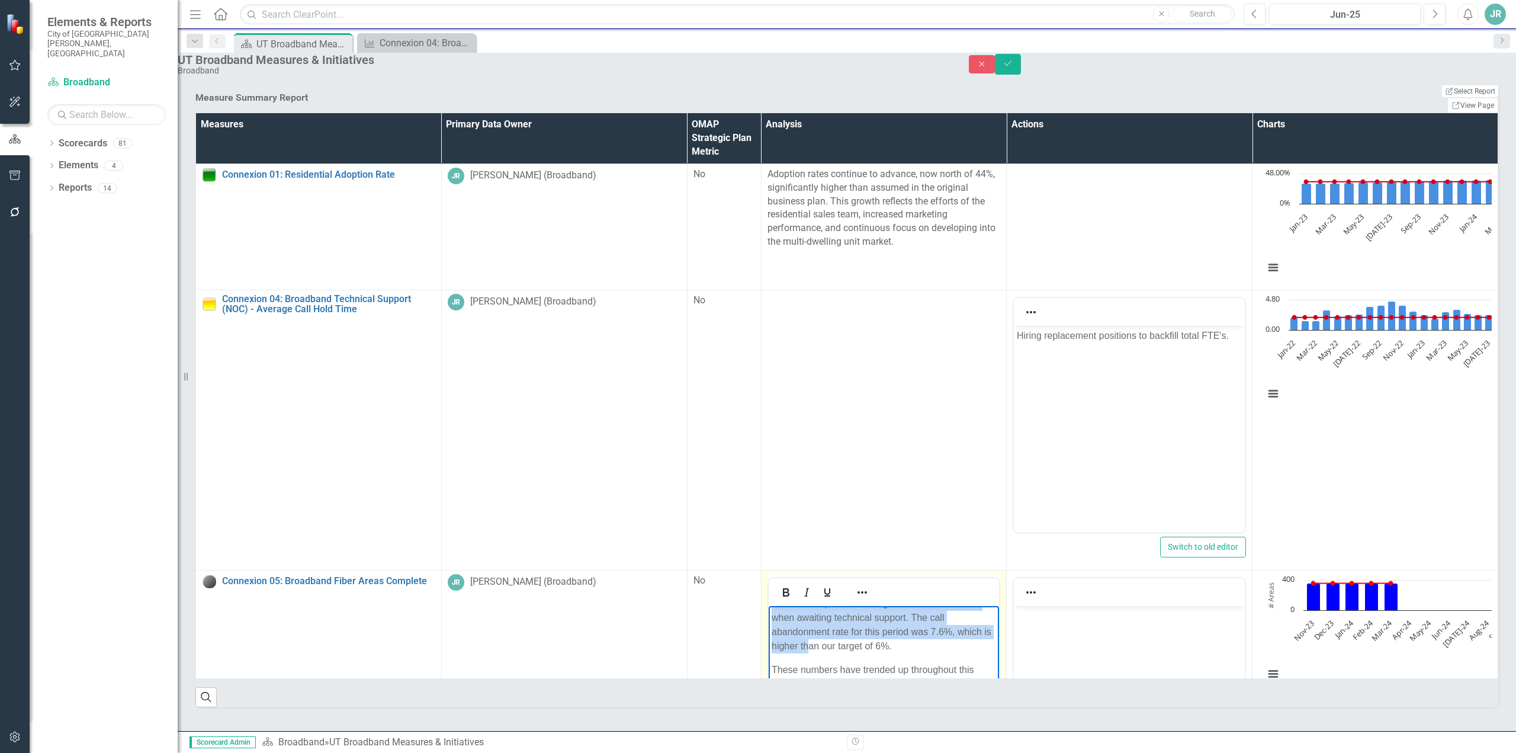
click at [854, 629] on p "During this period, Connexion Technical Support received 9,428 calls across our…" at bounding box center [883, 596] width 225 height 114
click at [780, 615] on p "During this period, Connexion Technical Support received 9,428 calls across our…" at bounding box center [883, 665] width 225 height 114
click at [775, 616] on p "During this period, Connexion Technical Support received 9,428 calls across our…" at bounding box center [883, 665] width 225 height 114
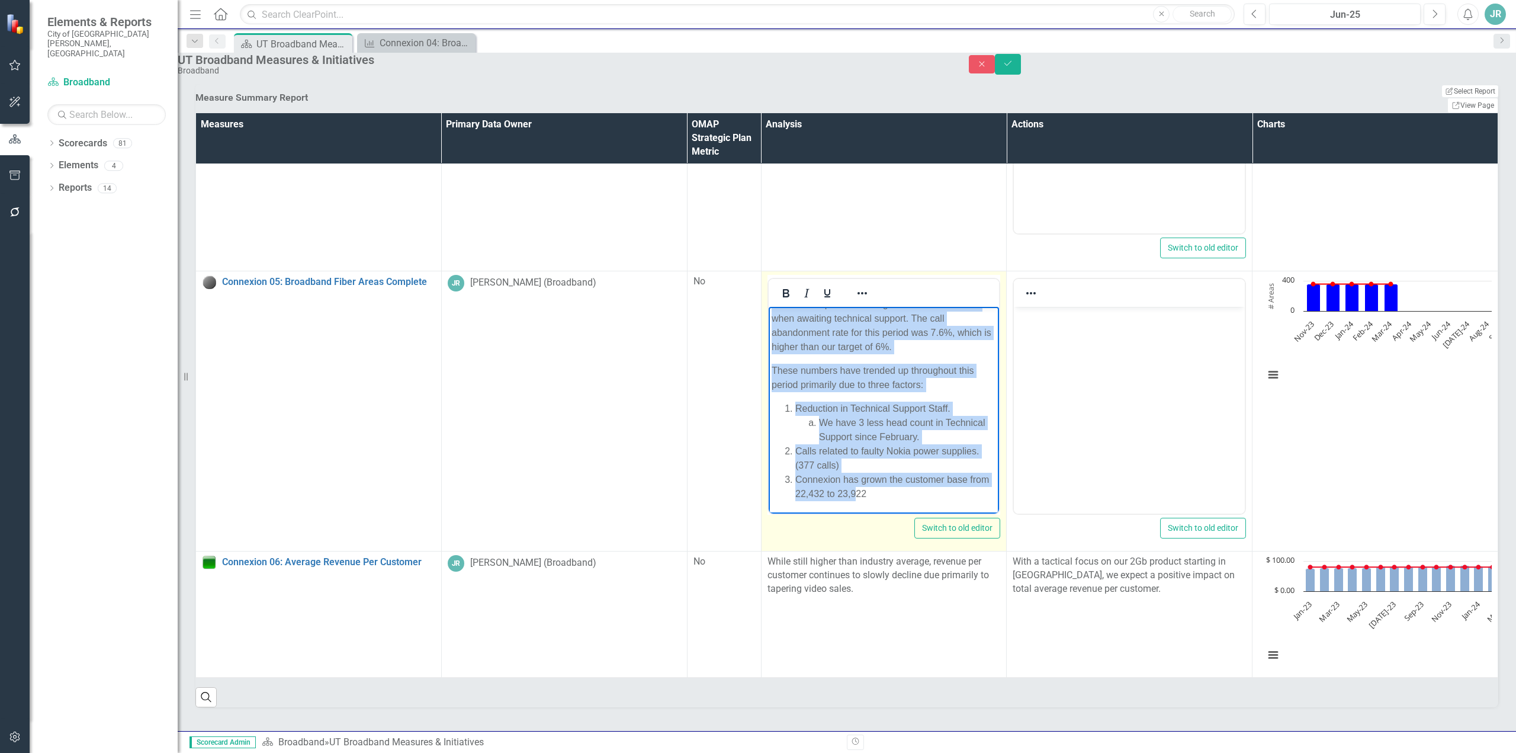
scroll to position [72, 0]
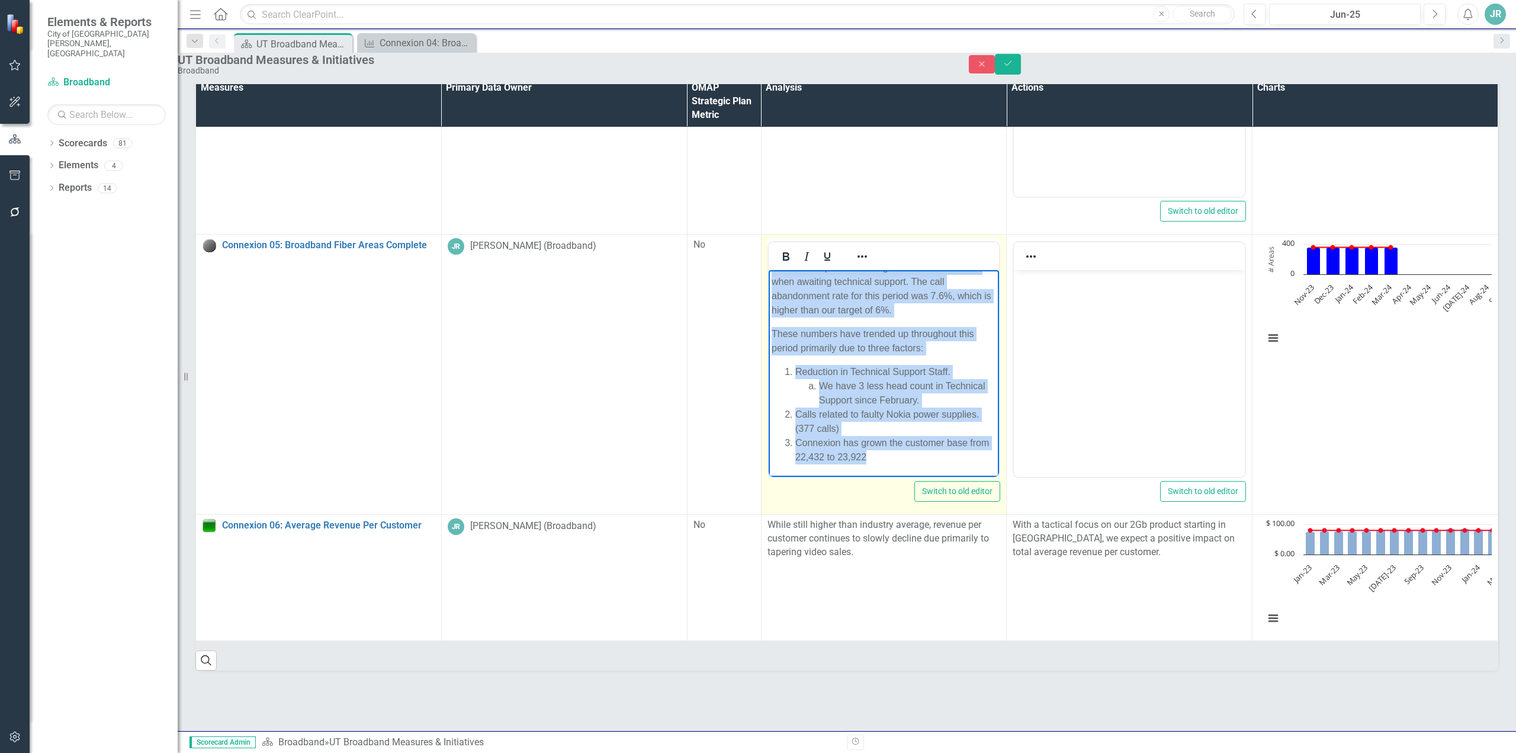
drag, startPoint x: 770, startPoint y: 278, endPoint x: 935, endPoint y: 463, distance: 247.5
click at [935, 463] on body "During this period, Connexion Technical Support received 9,428 calls across our…" at bounding box center [883, 338] width 231 height 276
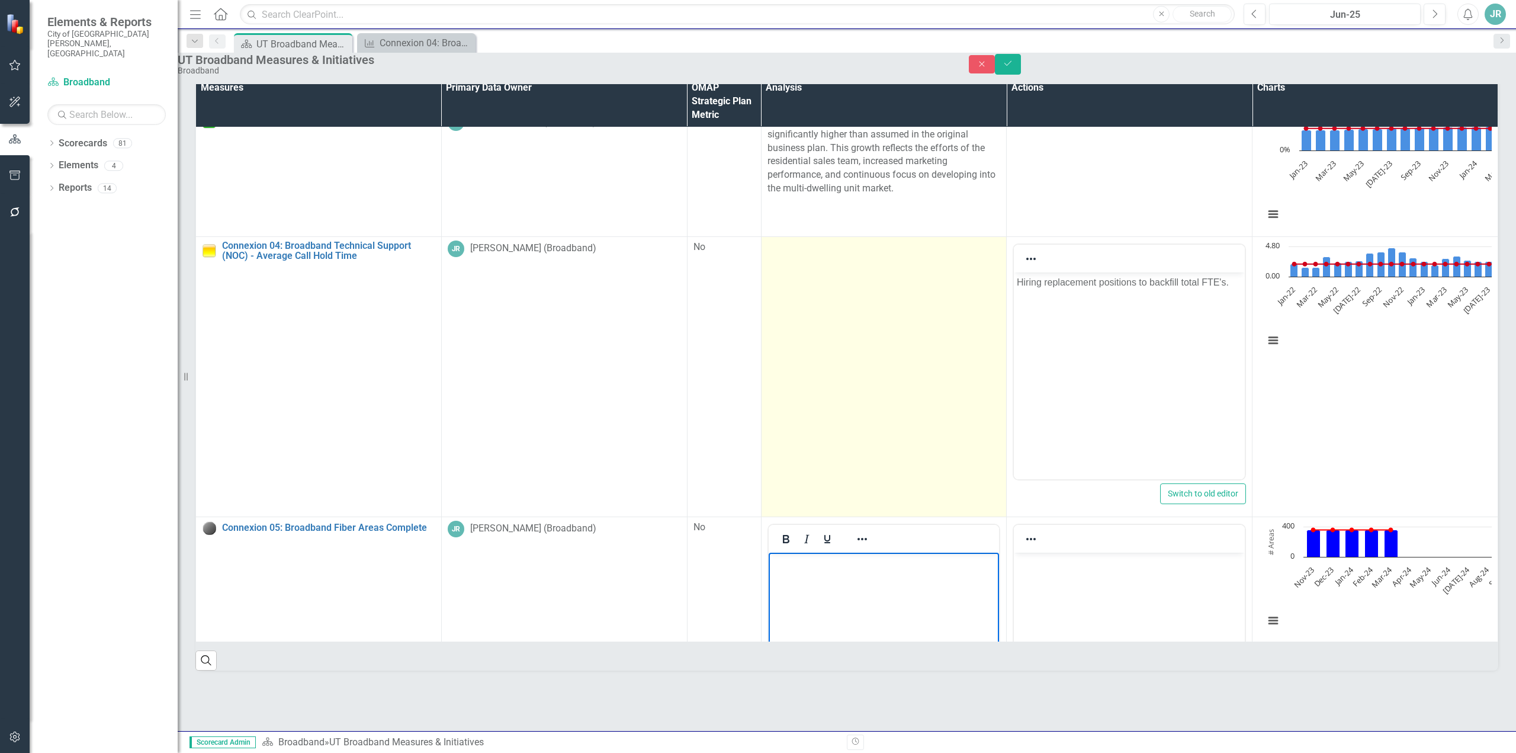
scroll to position [0, 0]
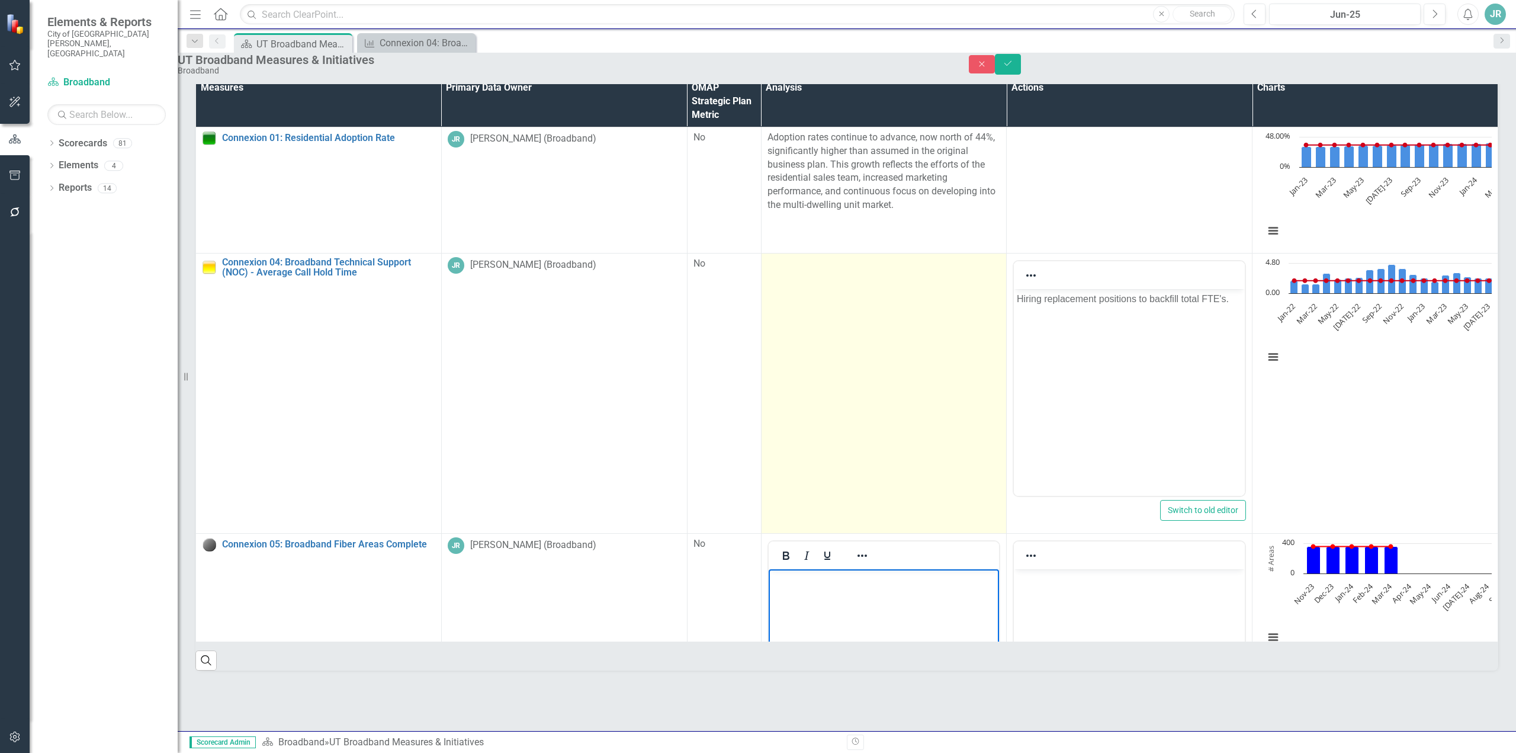
click at [761, 390] on td at bounding box center [884, 393] width 246 height 280
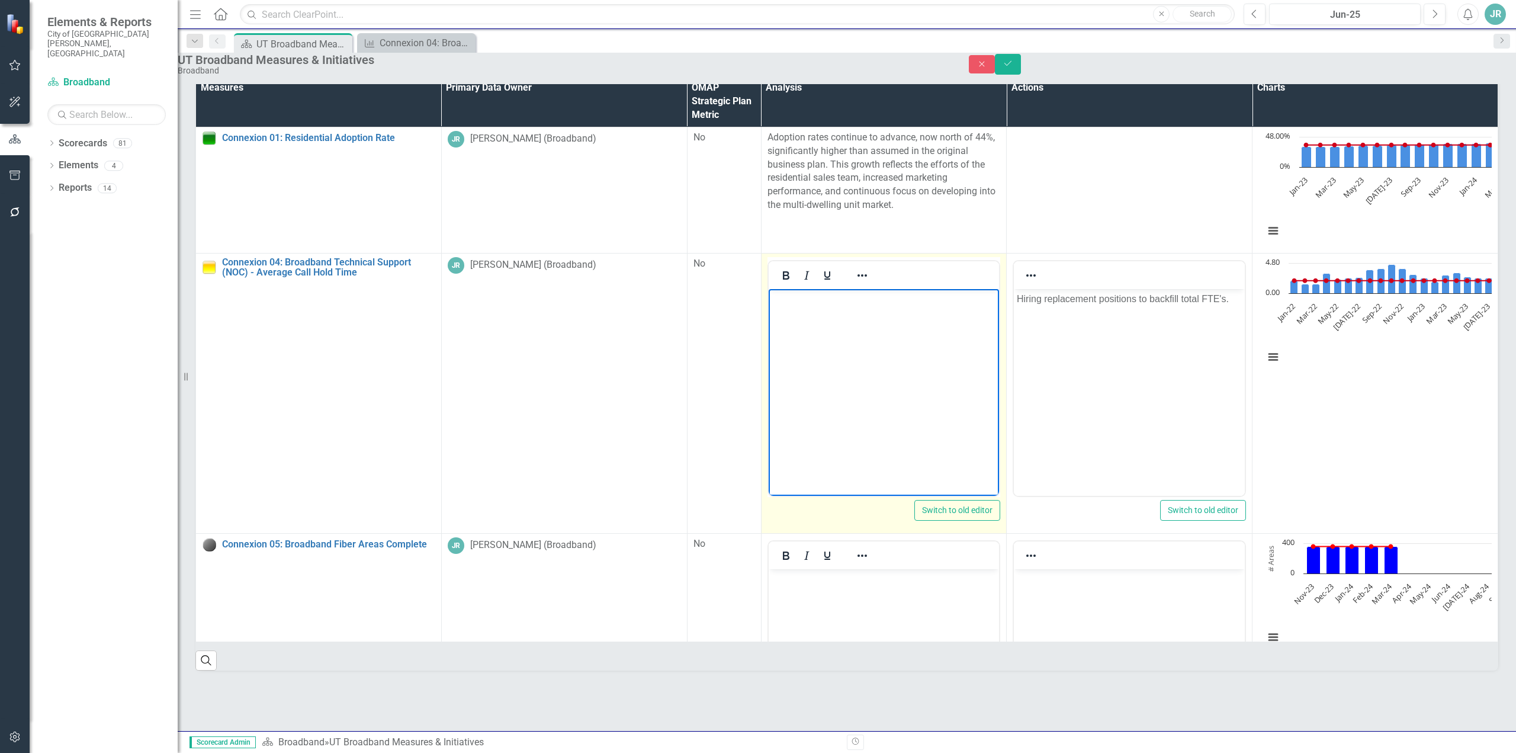
click at [890, 402] on body "Rich Text Area. Press ALT-0 for help." at bounding box center [883, 377] width 231 height 178
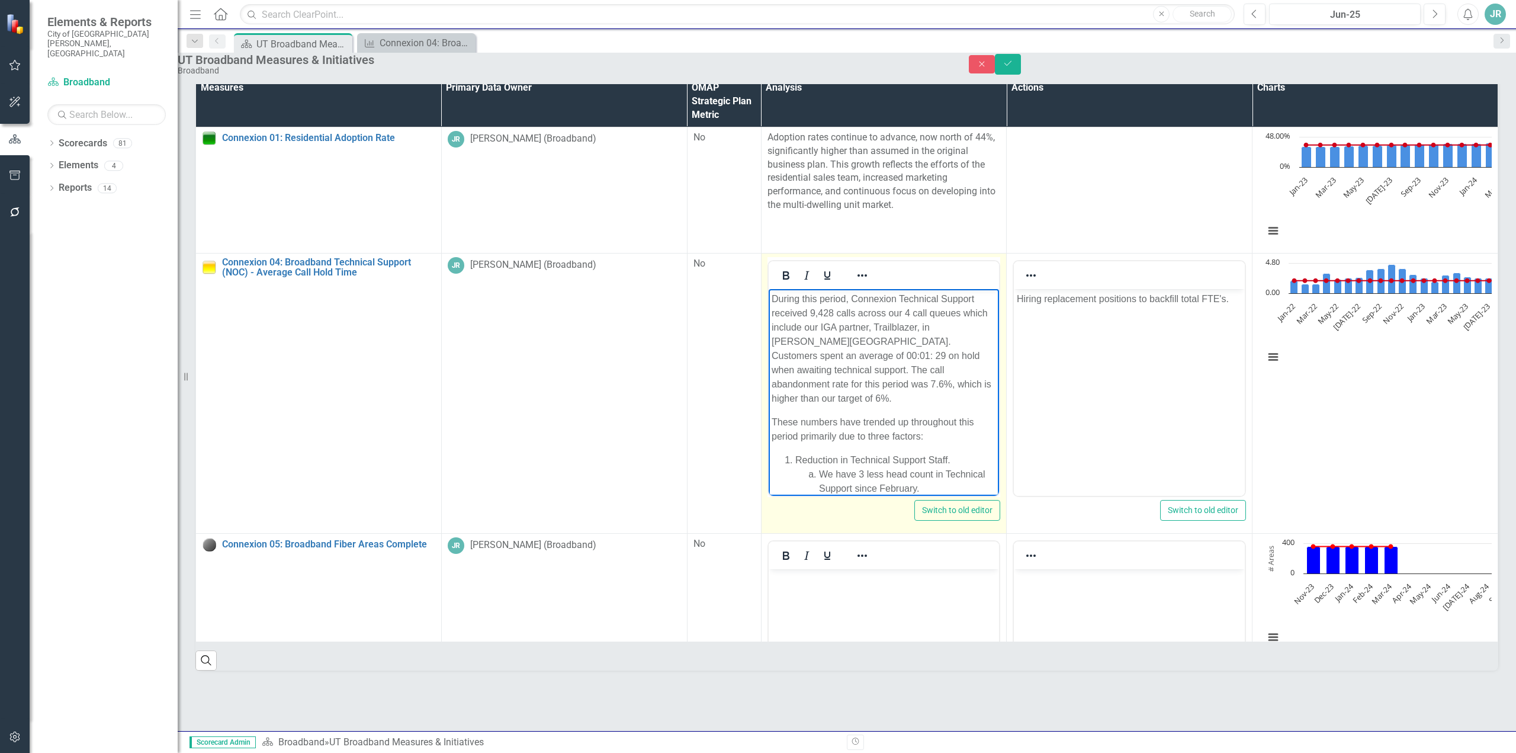
scroll to position [54, 0]
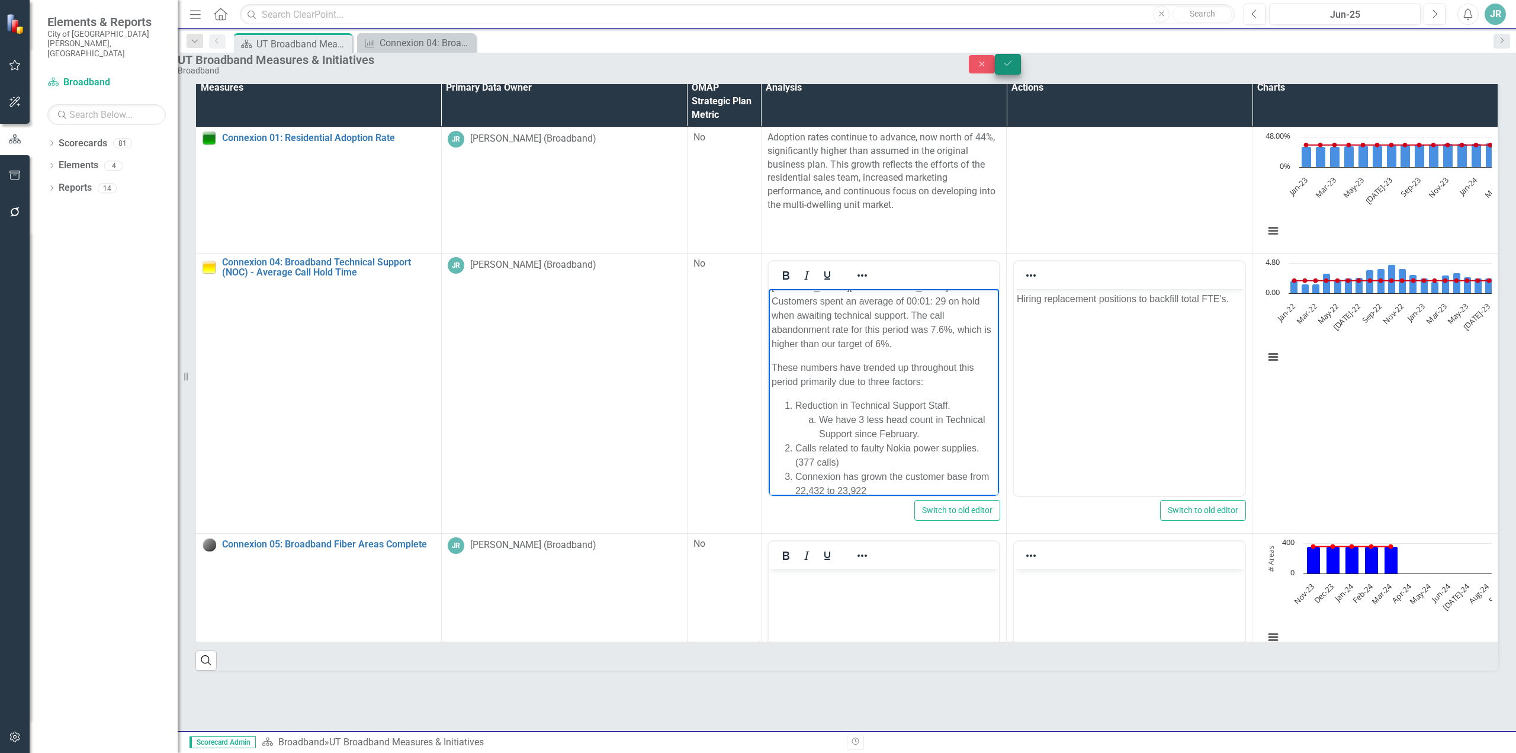
click at [1013, 68] on icon "Save" at bounding box center [1008, 63] width 11 height 8
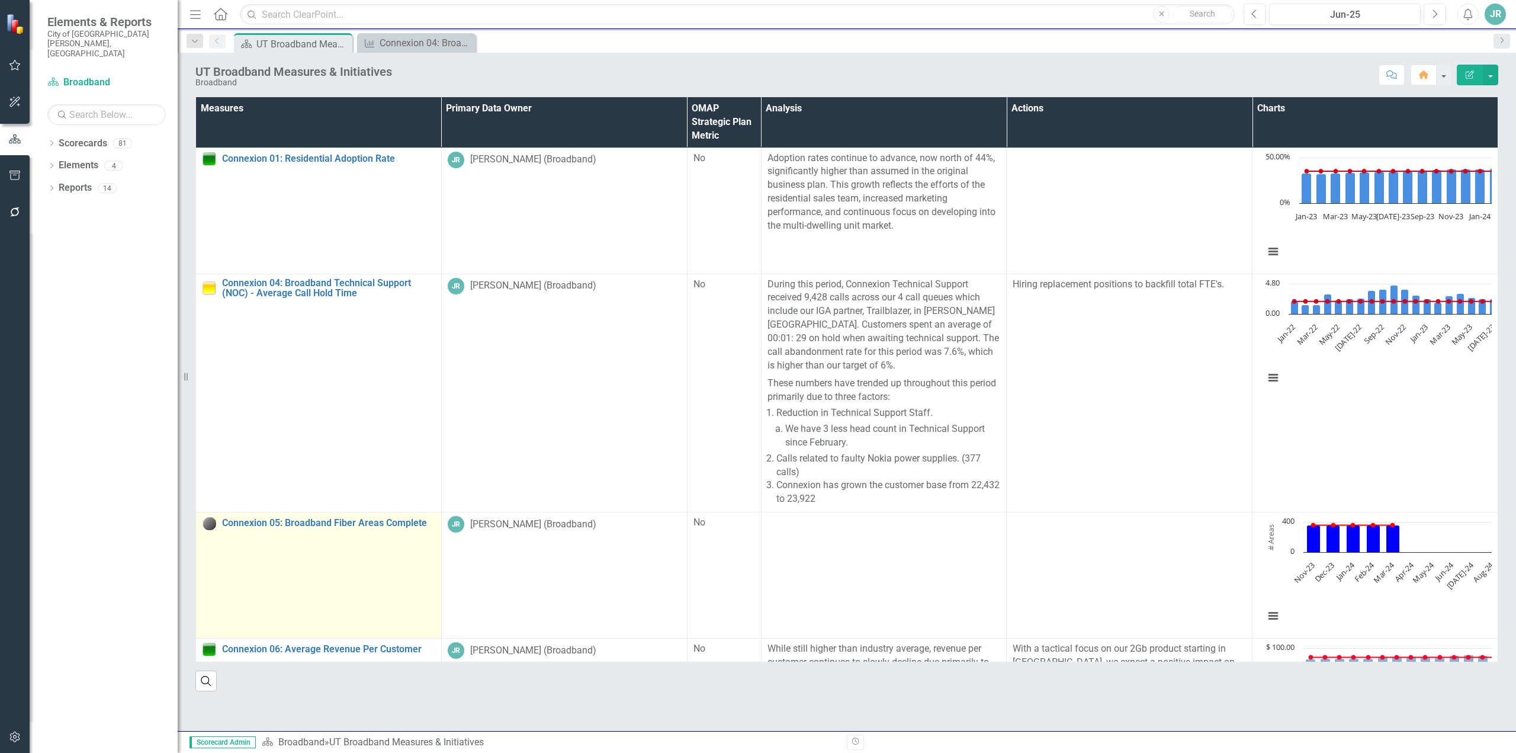
click at [0, 0] on link "Edit Edit Measure" at bounding box center [0, 0] width 0 height 0
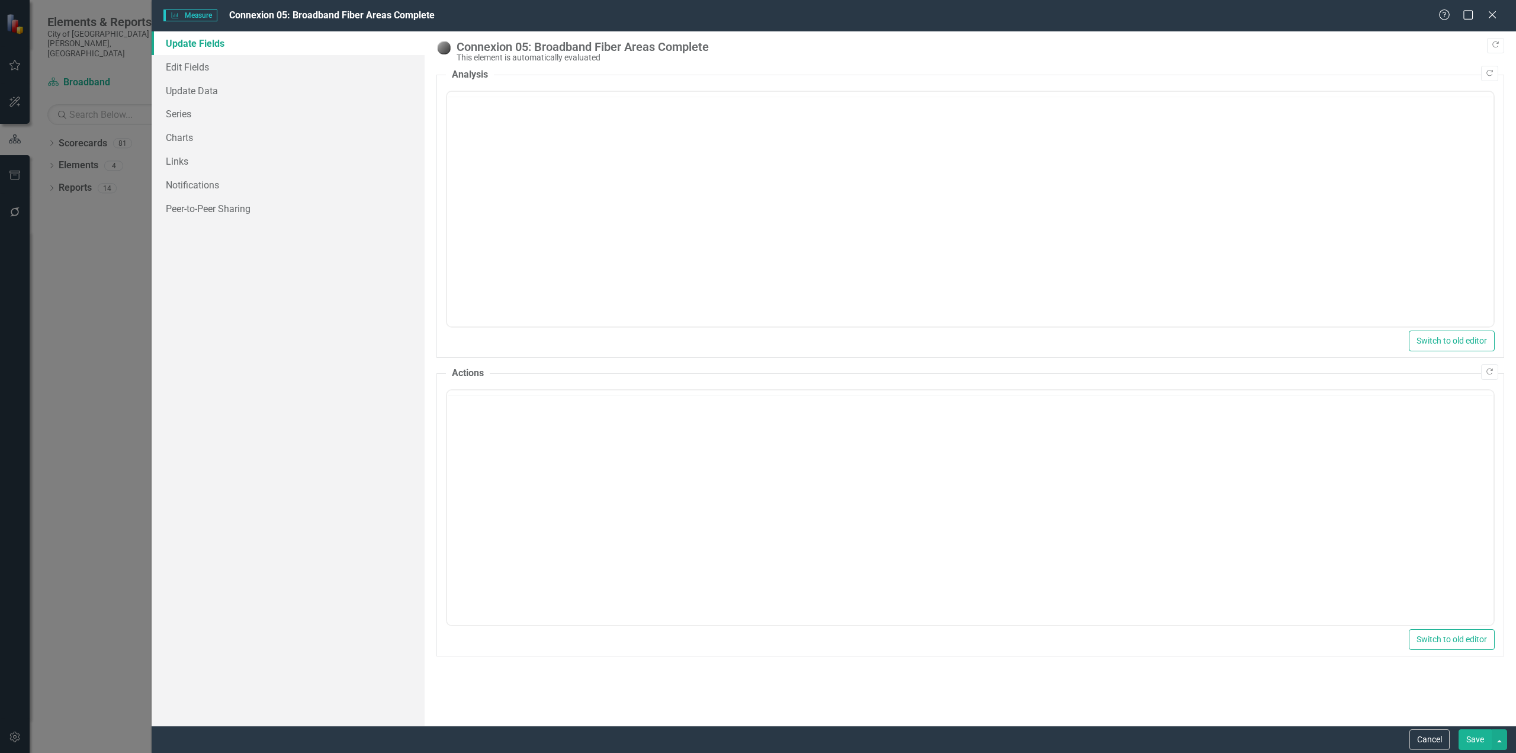
scroll to position [0, 0]
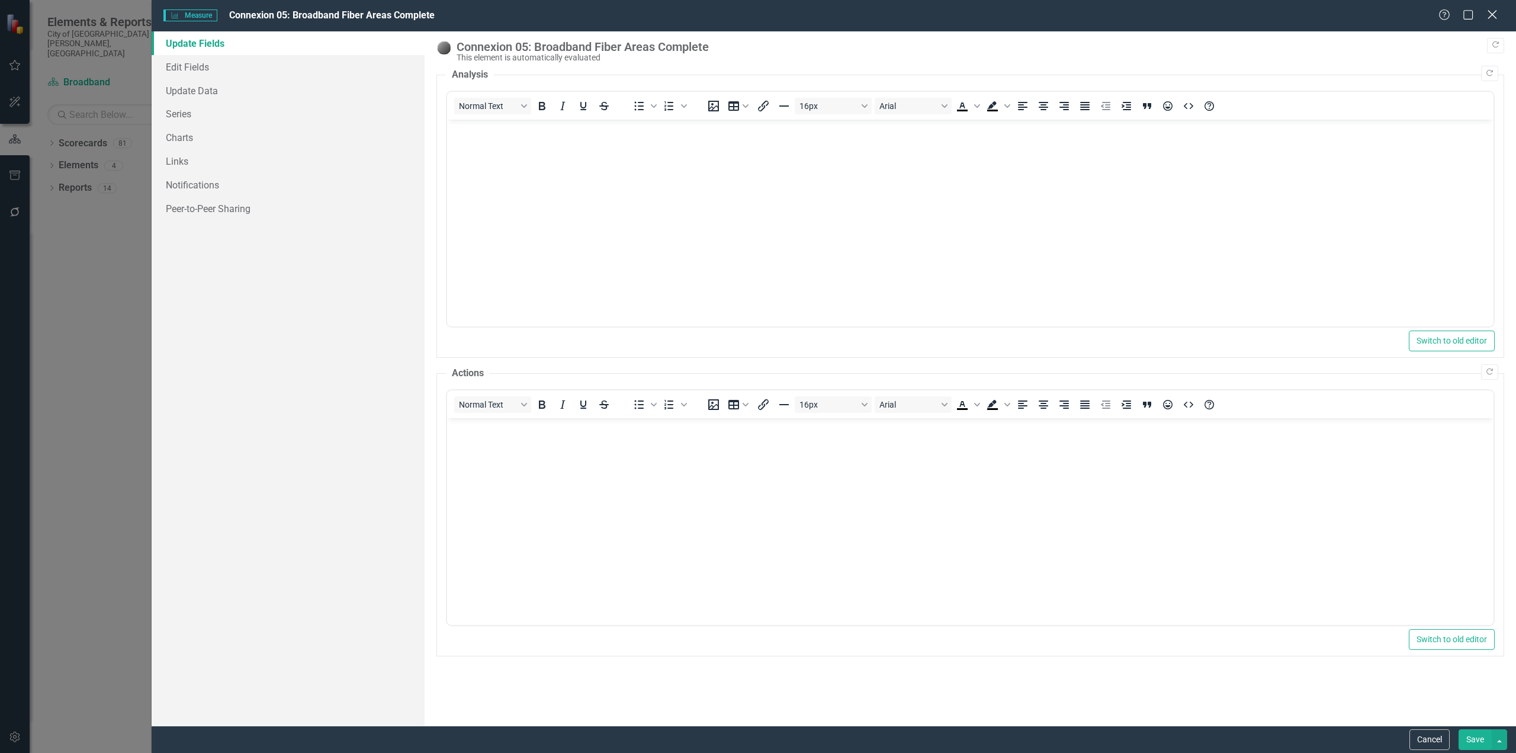
click at [1487, 16] on icon "Close" at bounding box center [1492, 14] width 15 height 11
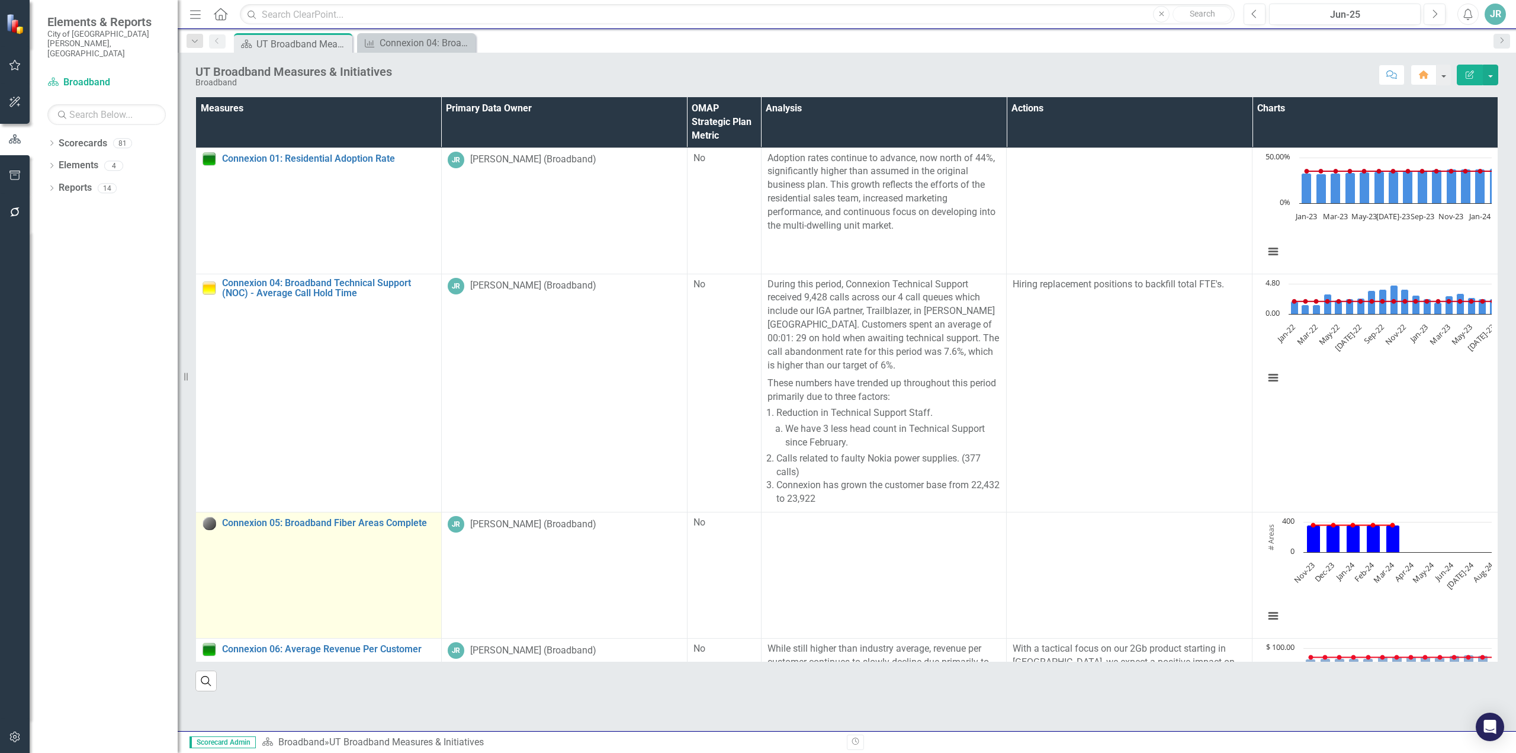
click at [0, 0] on link "Link Open Element" at bounding box center [0, 0] width 0 height 0
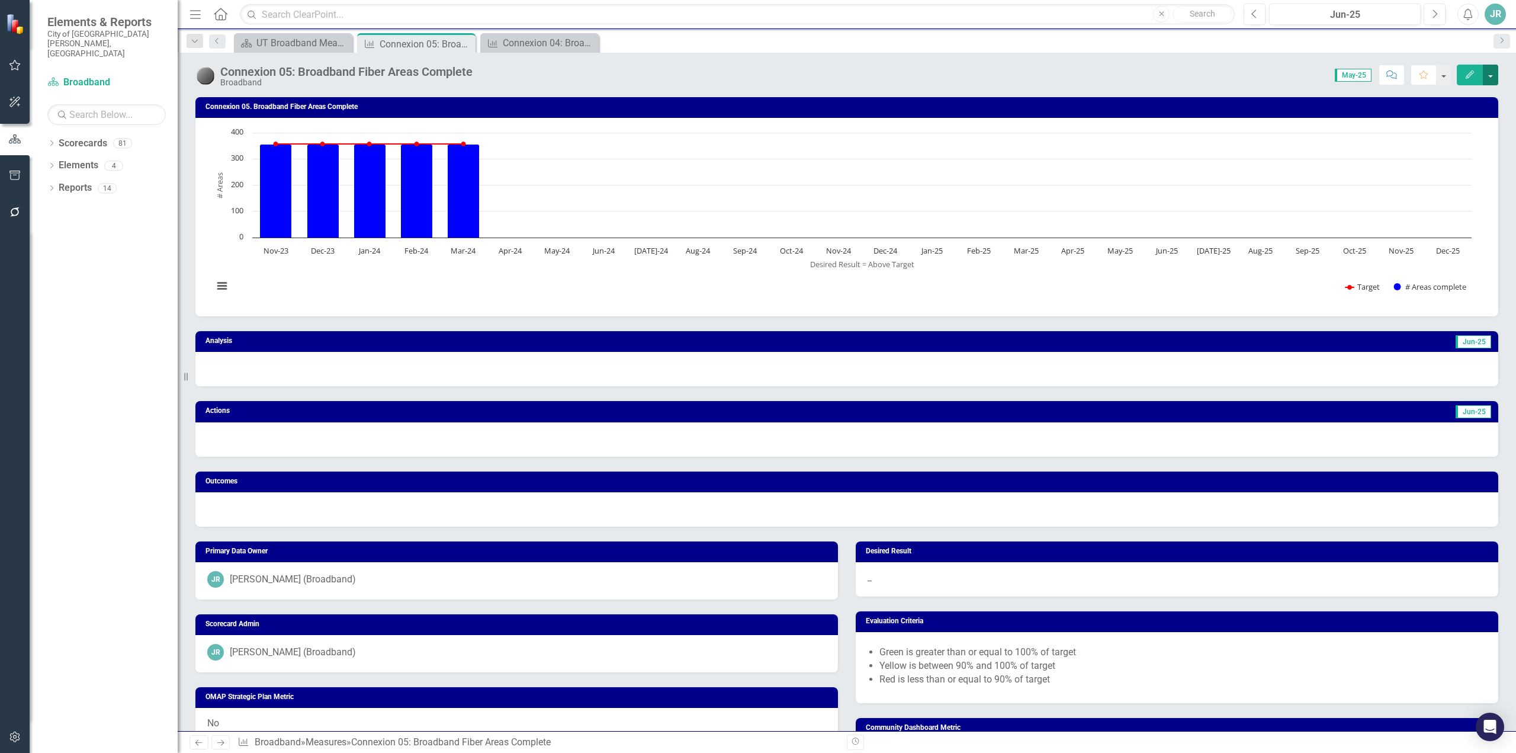
click at [1494, 76] on button "button" at bounding box center [1490, 75] width 15 height 21
click at [1442, 79] on button "button" at bounding box center [1443, 75] width 15 height 21
click at [1121, 80] on div "Score: N/A May-25 Completed Comment Favorite Edit" at bounding box center [989, 75] width 1020 height 20
click at [1495, 70] on button "button" at bounding box center [1490, 75] width 15 height 21
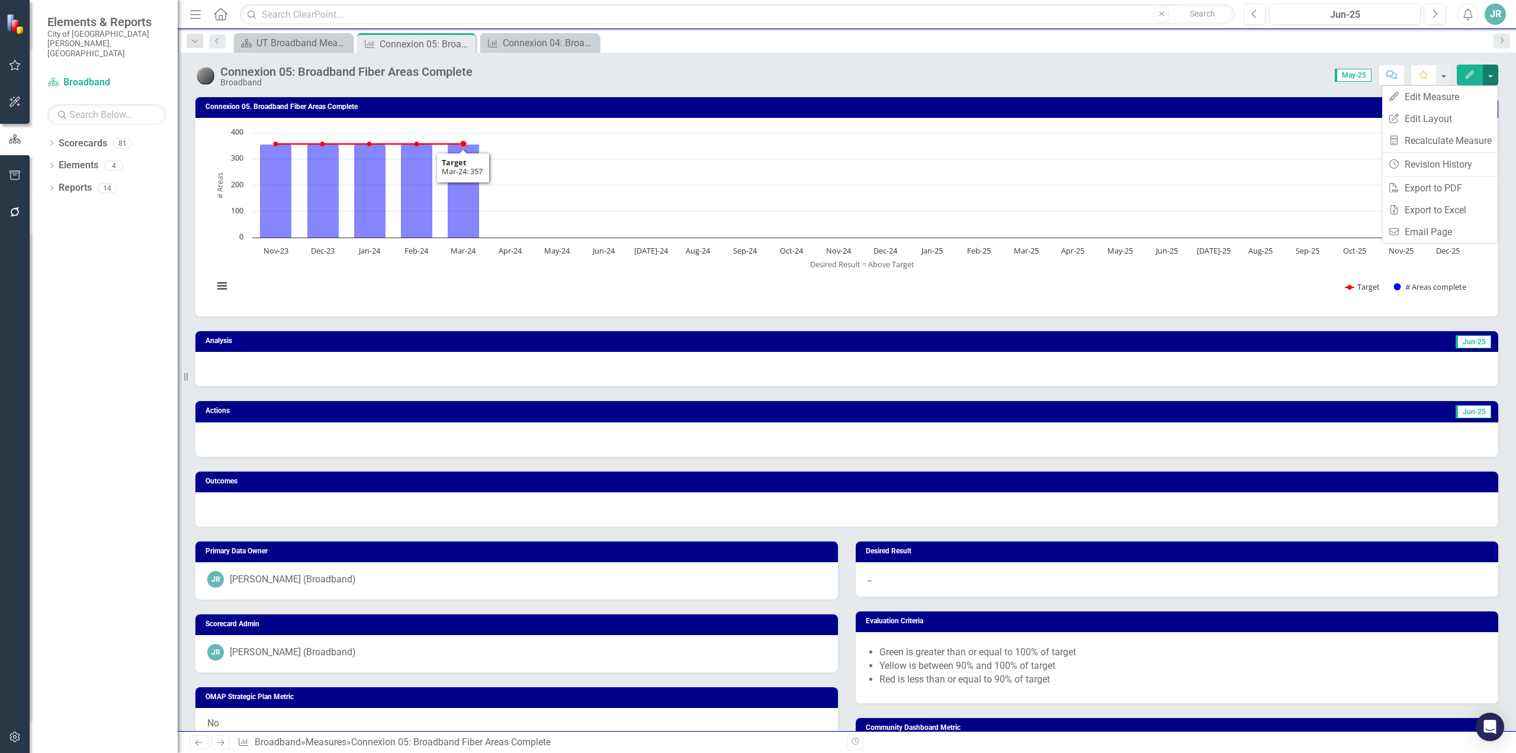
click at [944, 98] on div "Connexion 05. Broadband Fiber Areas Complete" at bounding box center [846, 107] width 1303 height 21
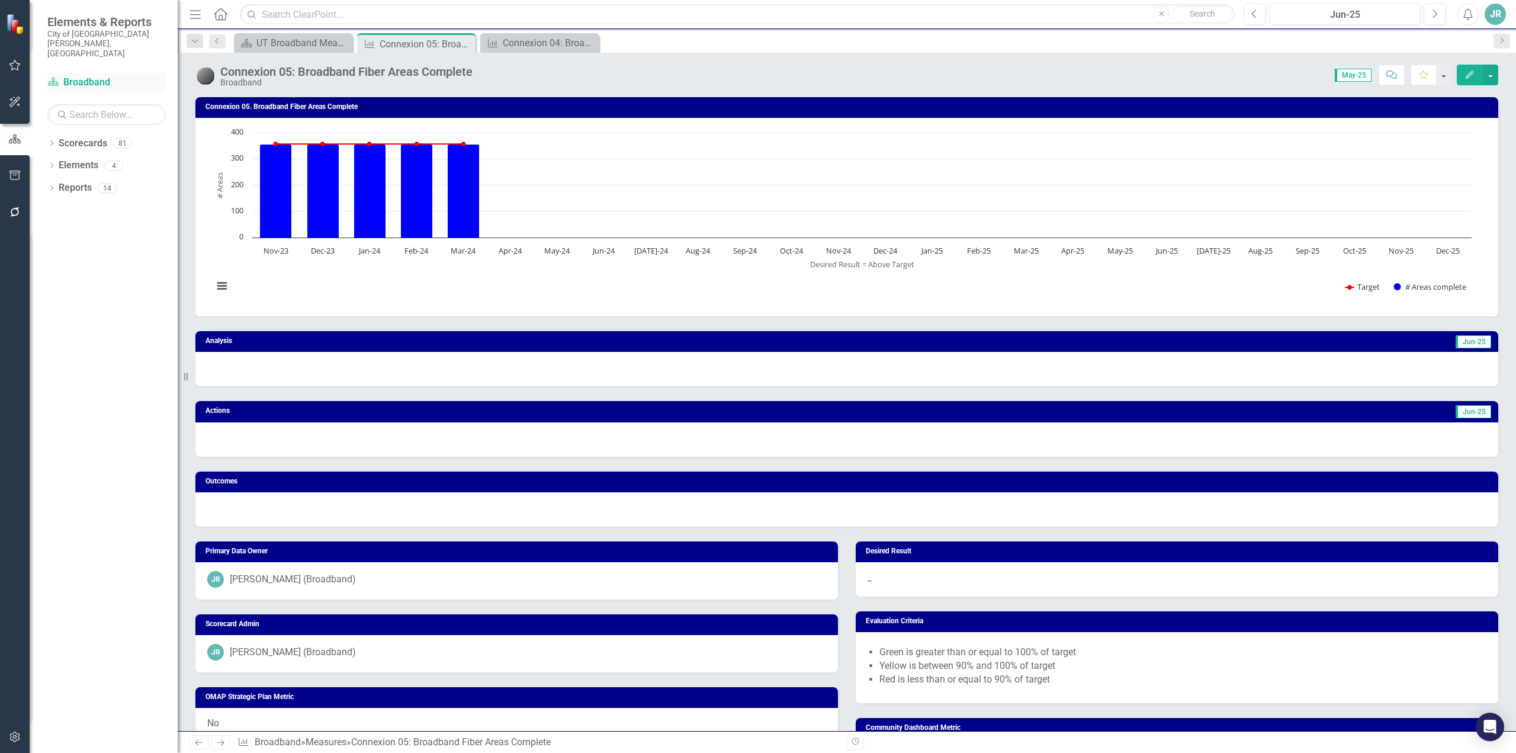
click at [76, 76] on link "Scorecard Broadband" at bounding box center [106, 83] width 118 height 14
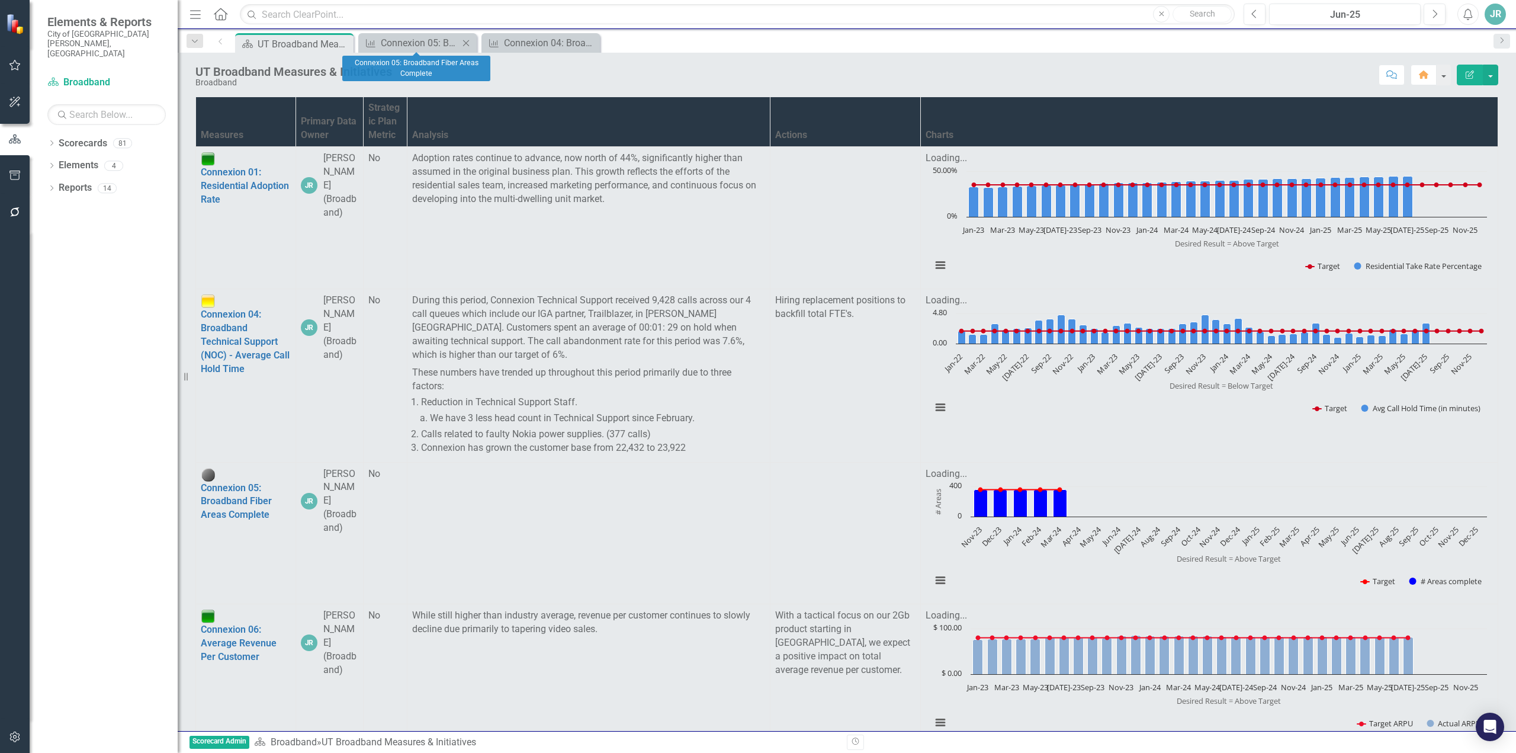
click at [466, 41] on icon "Close" at bounding box center [466, 43] width 12 height 9
click at [0, 0] on icon "Close" at bounding box center [0, 0] width 0 height 0
